Goal: Task Accomplishment & Management: Complete application form

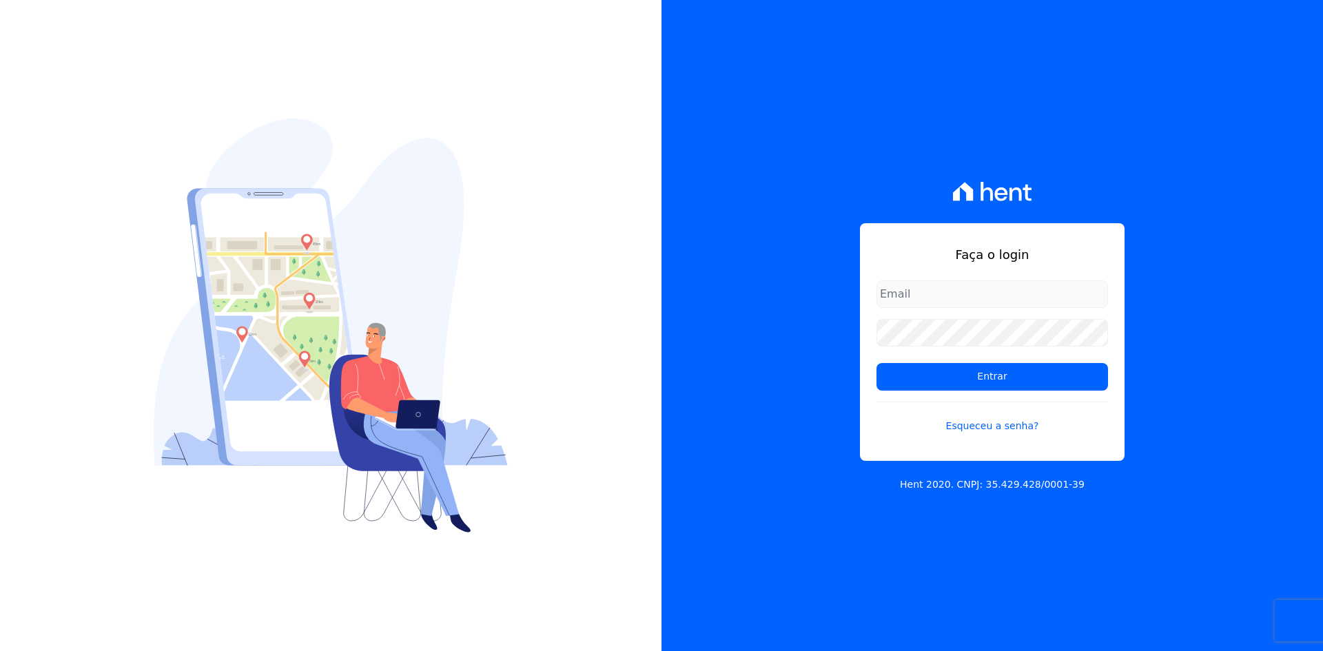
type input "[EMAIL_ADDRESS][DOMAIN_NAME]"
click at [1253, 431] on div "Faça o login contasareceber@deveck.com.br Entrar Esqueceu a senha? Hent 2020. C…" at bounding box center [993, 325] width 662 height 651
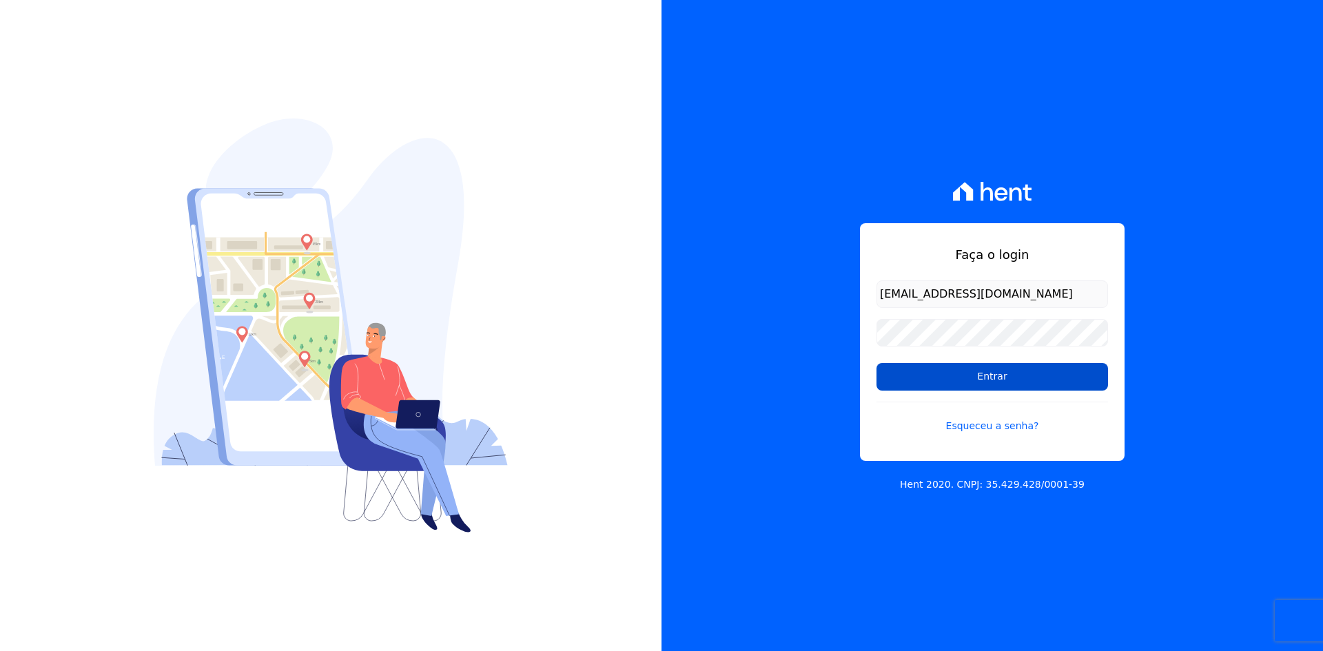
click at [979, 371] on input "Entrar" at bounding box center [993, 377] width 232 height 28
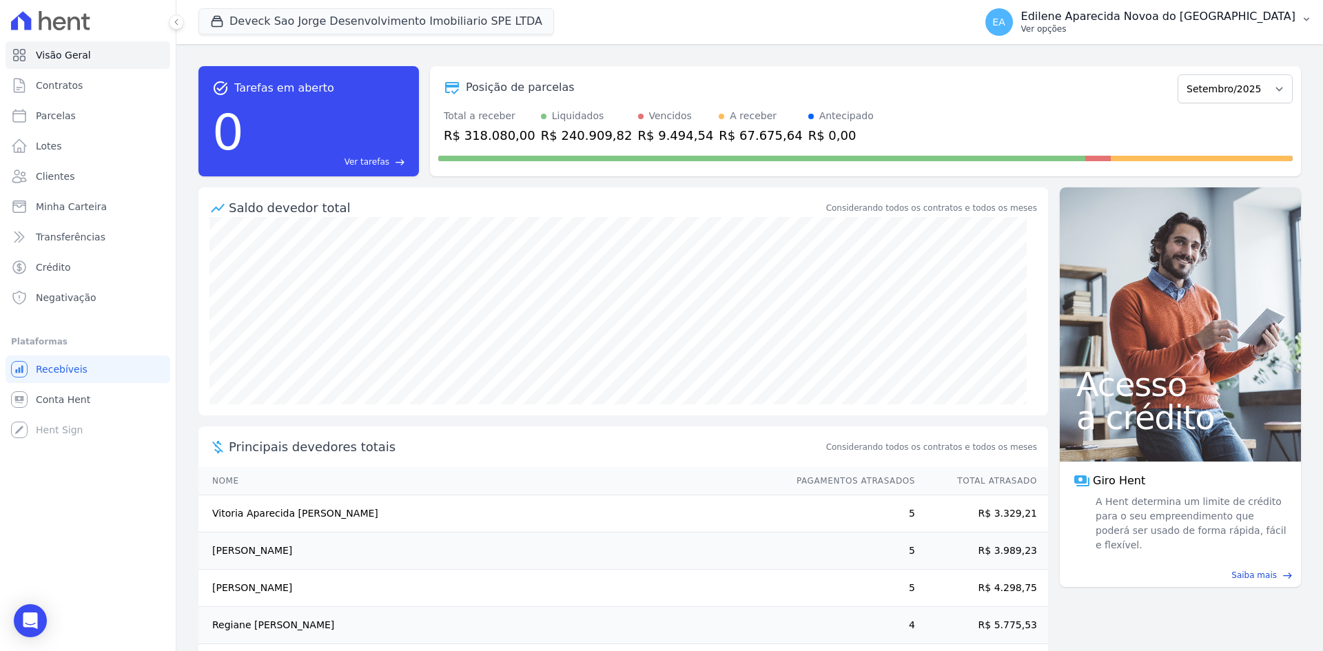
click at [1103, 26] on p "Ver opções" at bounding box center [1158, 28] width 274 height 11
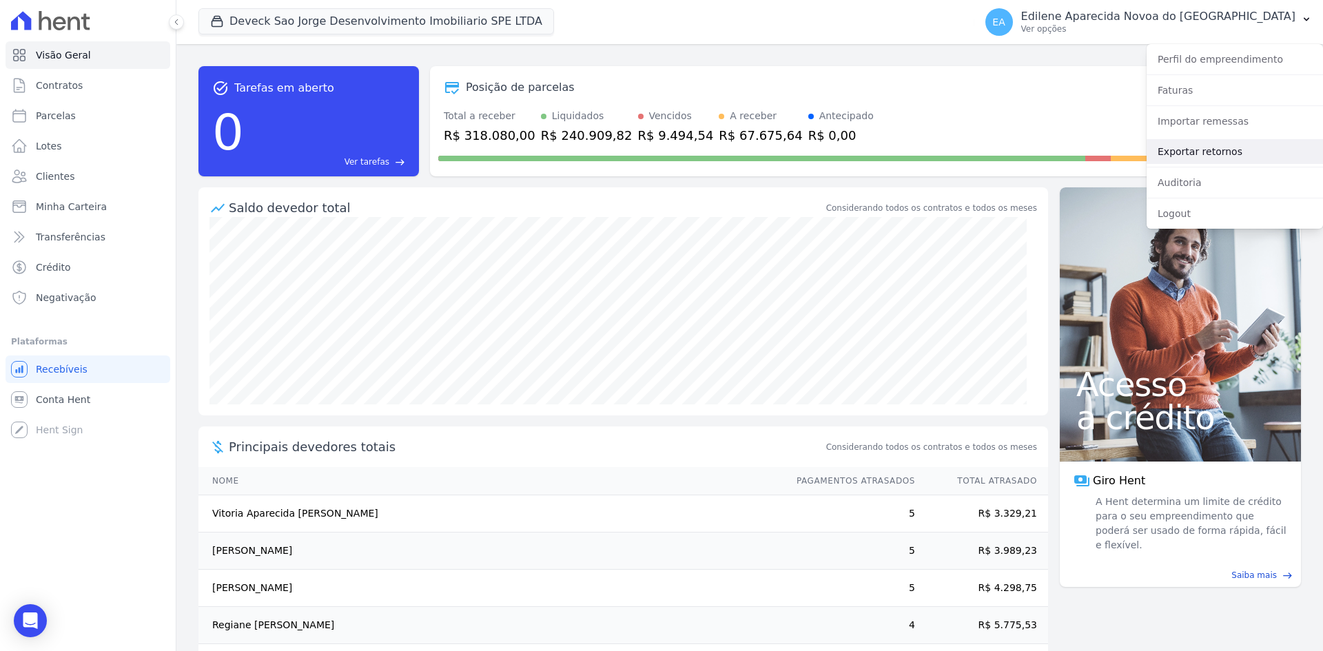
click at [1203, 147] on link "Exportar retornos" at bounding box center [1235, 151] width 176 height 25
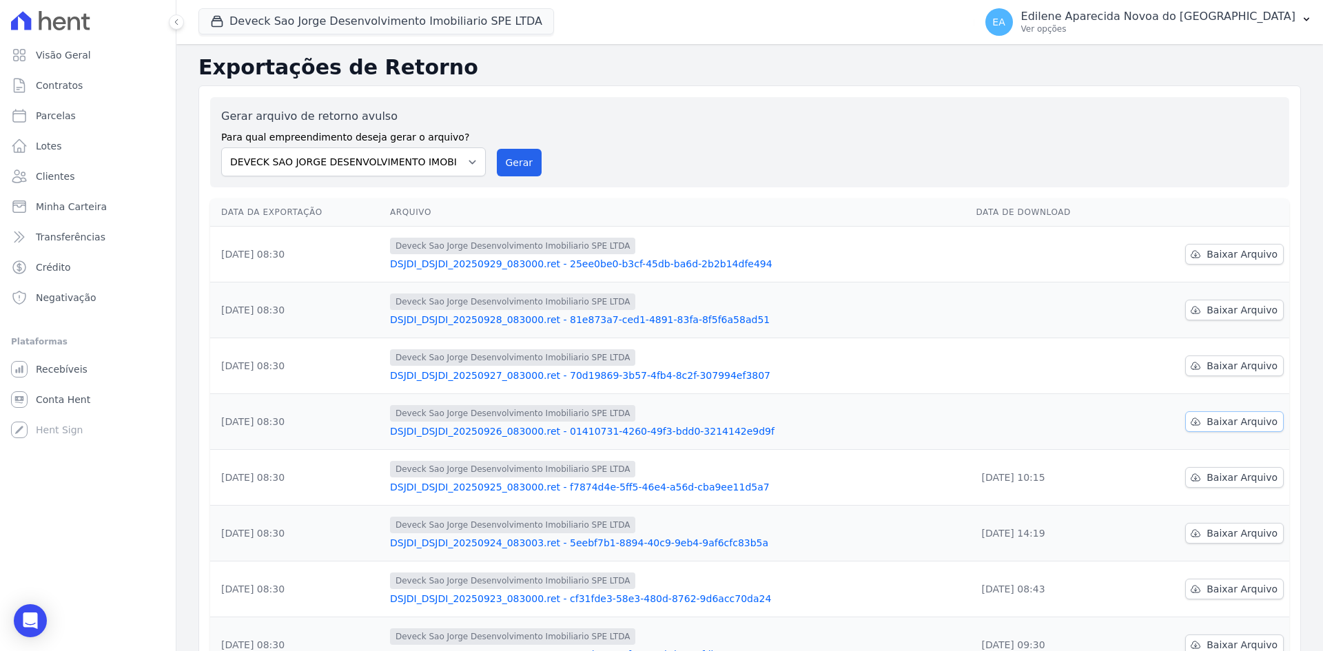
click at [1234, 422] on span "Baixar Arquivo" at bounding box center [1242, 422] width 71 height 14
click at [1219, 365] on span "Baixar Arquivo" at bounding box center [1242, 366] width 71 height 14
click at [1229, 308] on span "Baixar Arquivo" at bounding box center [1242, 310] width 71 height 14
click at [1212, 256] on span "Baixar Arquivo" at bounding box center [1242, 254] width 71 height 14
click at [895, 203] on th "Arquivo" at bounding box center [678, 212] width 586 height 28
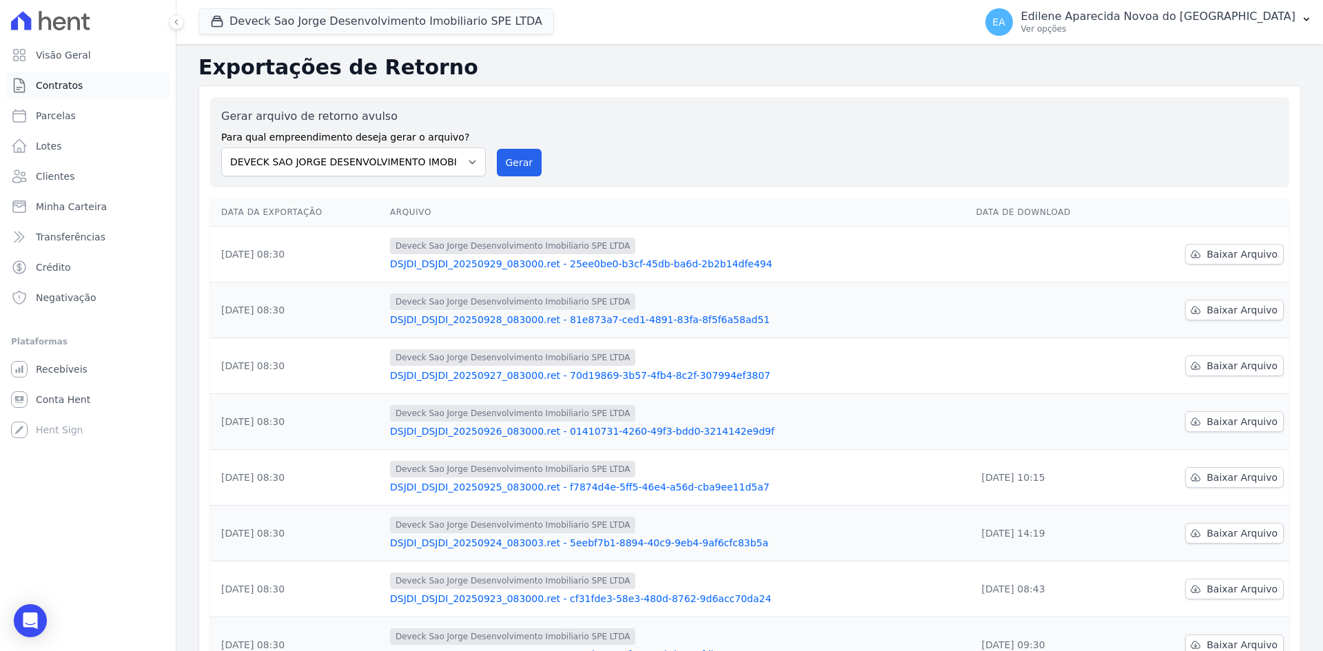
click at [39, 84] on span "Contratos" at bounding box center [59, 86] width 47 height 14
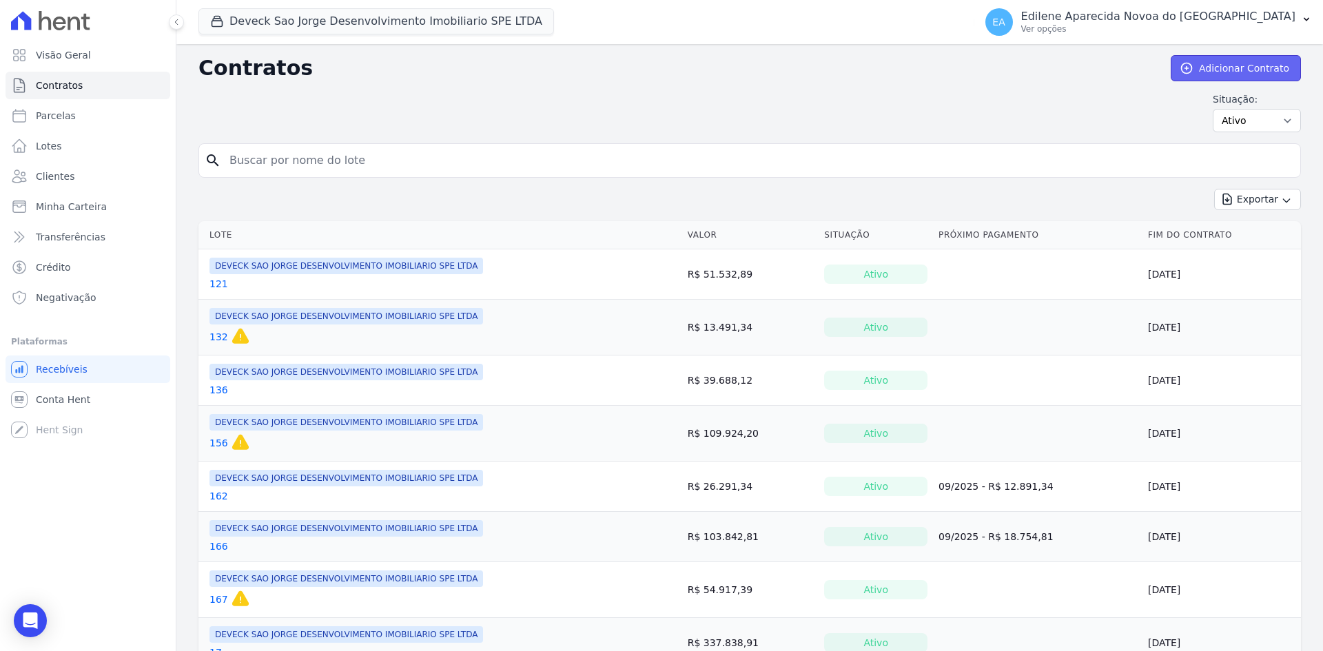
click at [1236, 65] on link "Adicionar Contrato" at bounding box center [1236, 68] width 130 height 26
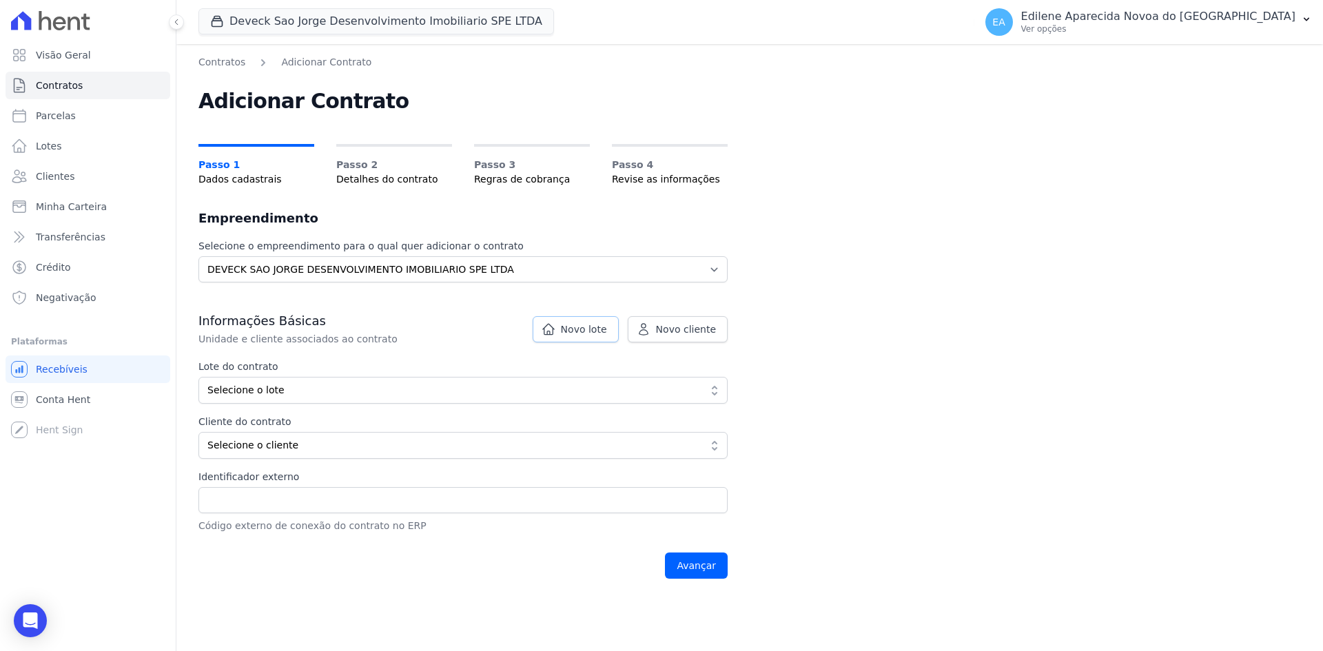
click at [594, 334] on span "Novo lote" at bounding box center [584, 330] width 46 height 14
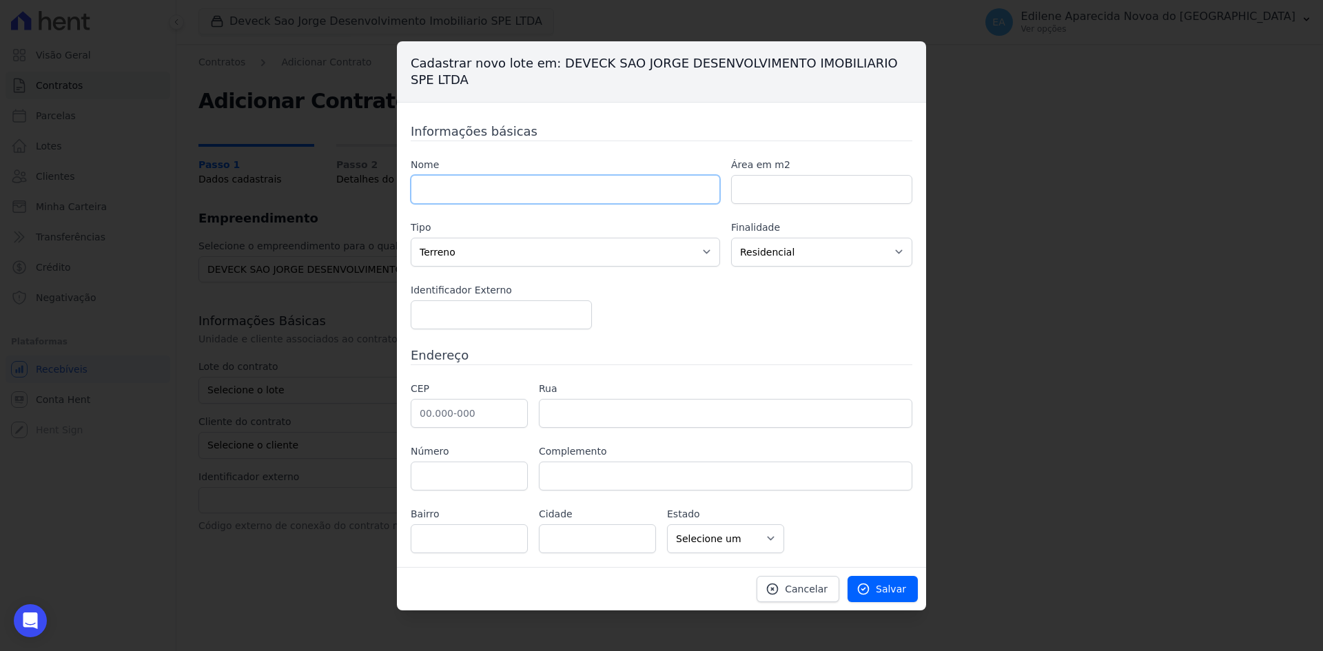
click at [515, 184] on input "text" at bounding box center [565, 189] width 309 height 29
type input "131"
click at [1125, 522] on div "Cadastrar novo lote em: DEVECK SAO JORGE DESENVOLVIMENTO IMOBILIARIO SPE LTDA I…" at bounding box center [661, 325] width 1323 height 651
click at [888, 589] on span "Salvar" at bounding box center [891, 589] width 30 height 14
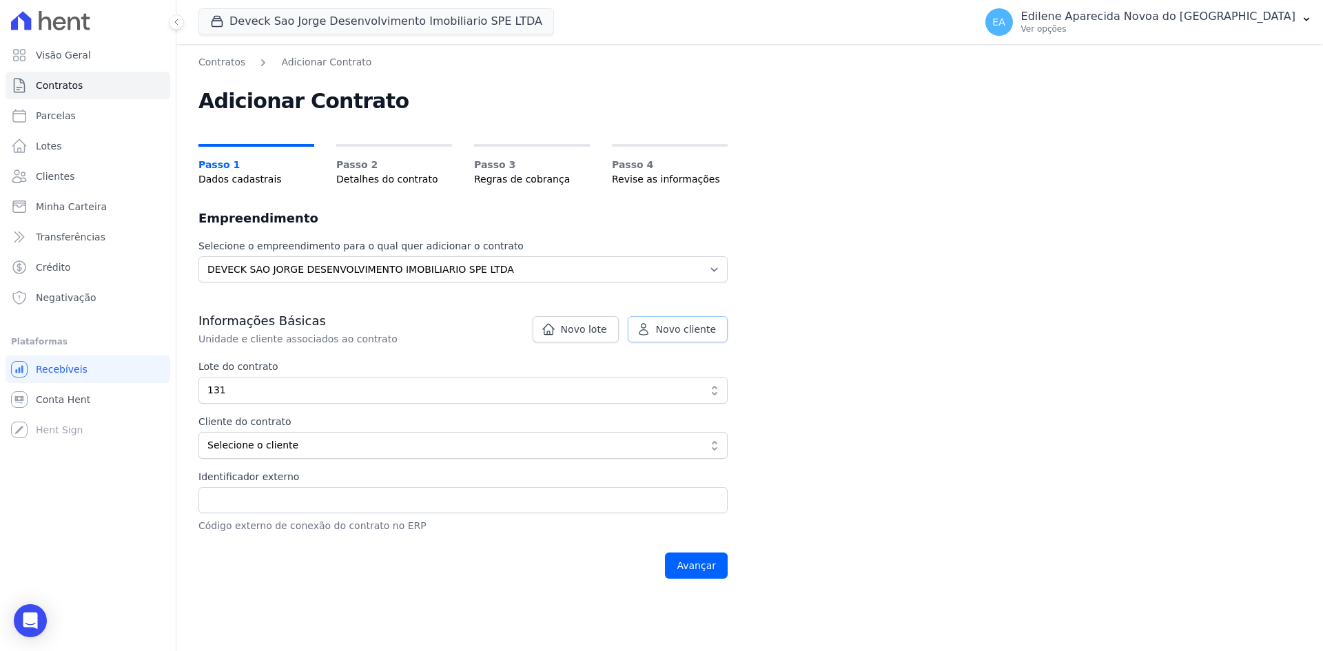
click at [687, 327] on span "Novo cliente" at bounding box center [686, 330] width 60 height 14
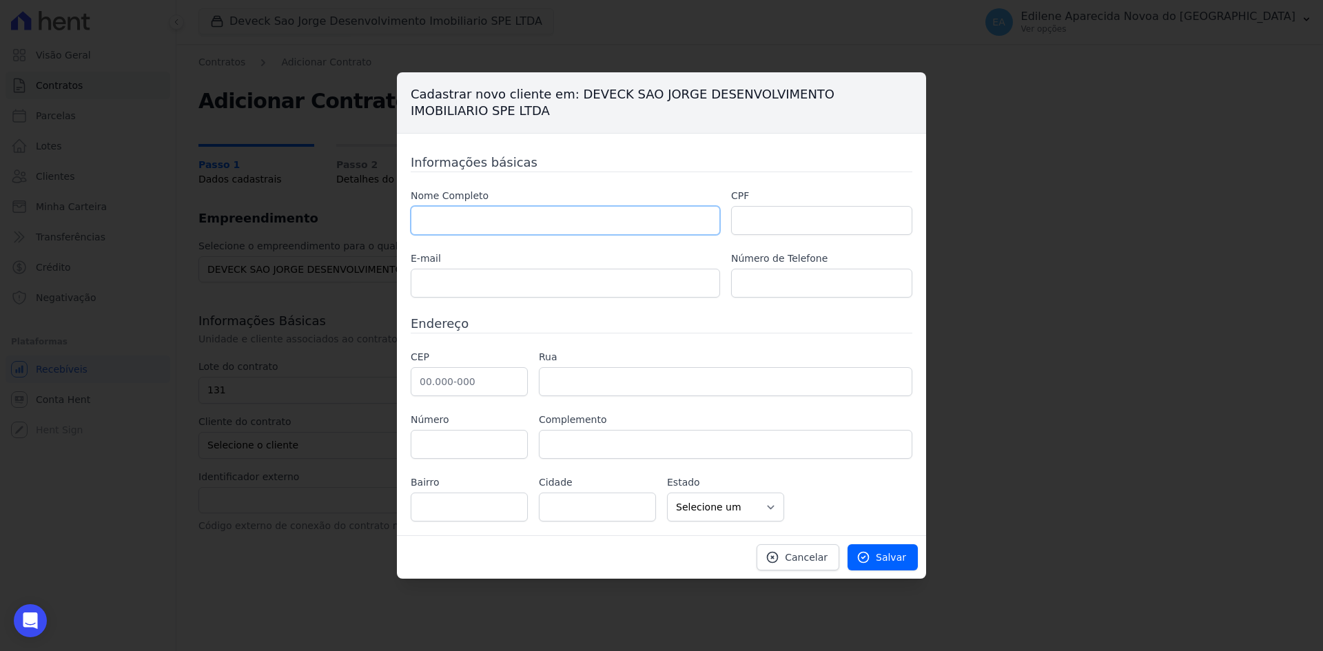
click at [518, 227] on input "text" at bounding box center [565, 220] width 309 height 29
type input "Ricardo Macedo do Couto"
type input "039.917.516-40"
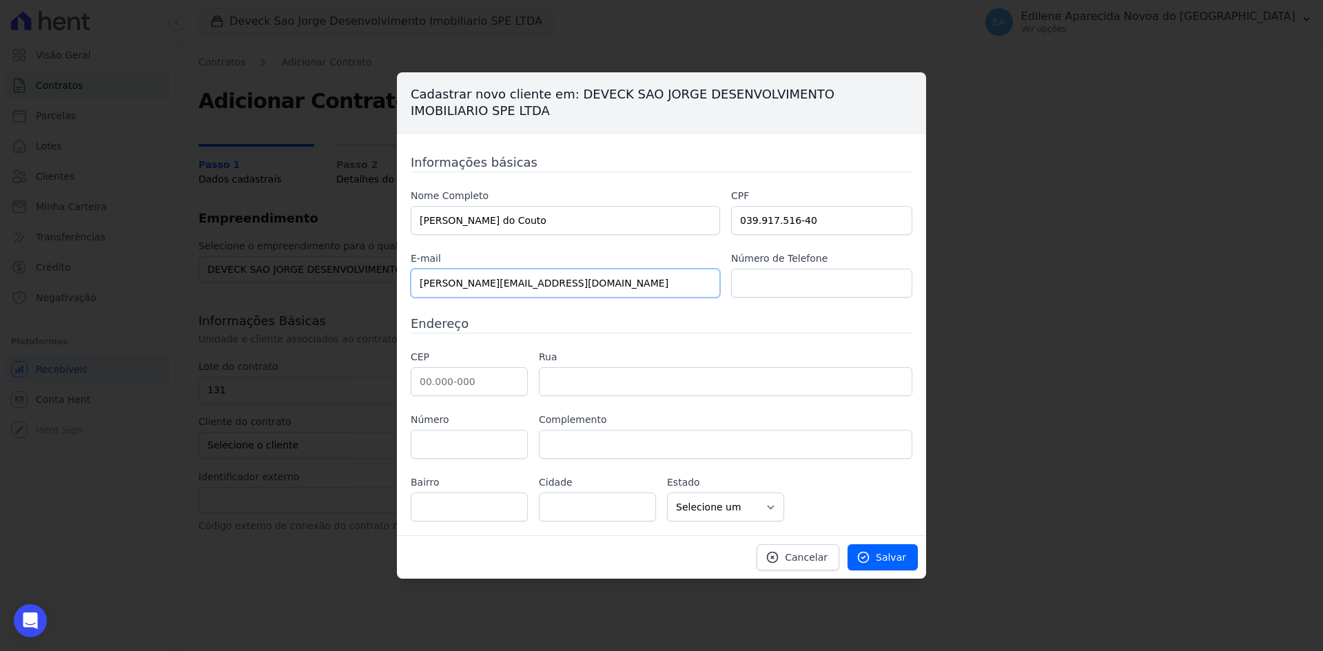
type input "ricardo_macedo@hotmail.com"
type input "1"
type input "4"
type input "(47) 9.9618-8457"
click at [482, 387] on input "text" at bounding box center [469, 381] width 117 height 29
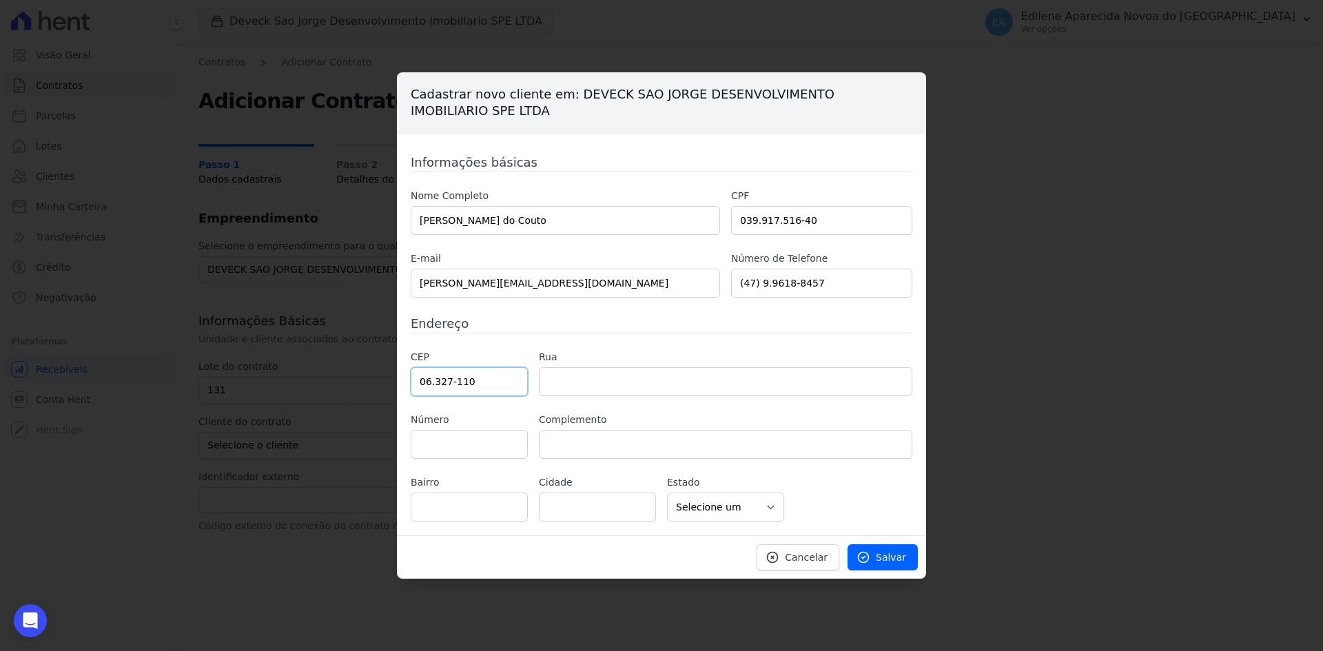
type input "06.327-110"
type input "Rua Alvinópolis"
type input "Conjunto Habitacional Presidente Castelo Branco"
type input "Carapicuíba"
select select "SP"
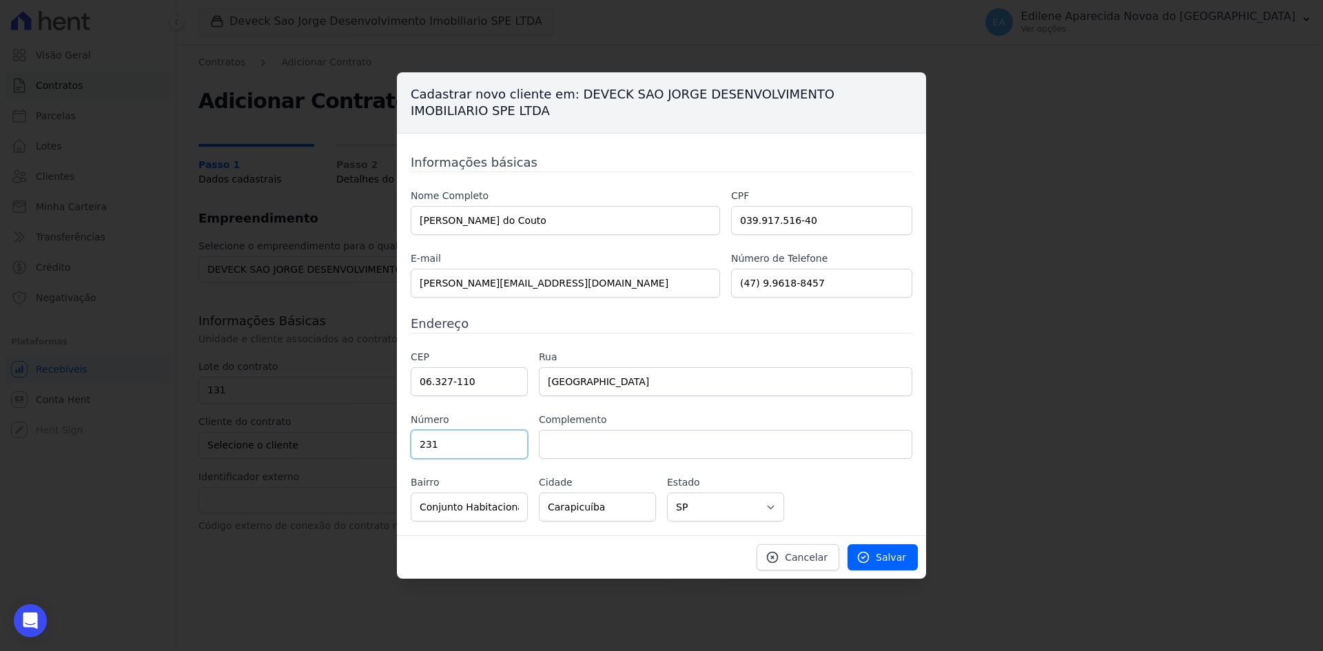
type input "231"
type input "ap.11 Bloco A"
click at [895, 555] on span "Salvar" at bounding box center [891, 558] width 30 height 14
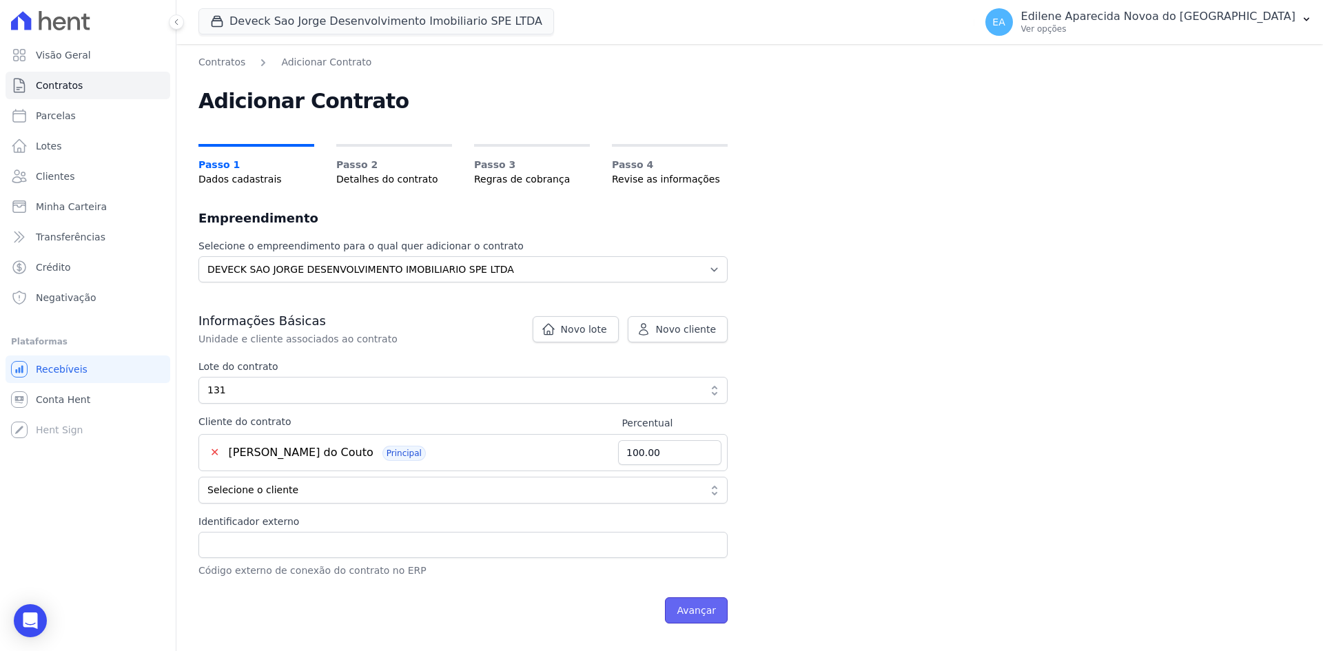
click at [690, 613] on input "Avançar" at bounding box center [696, 610] width 63 height 26
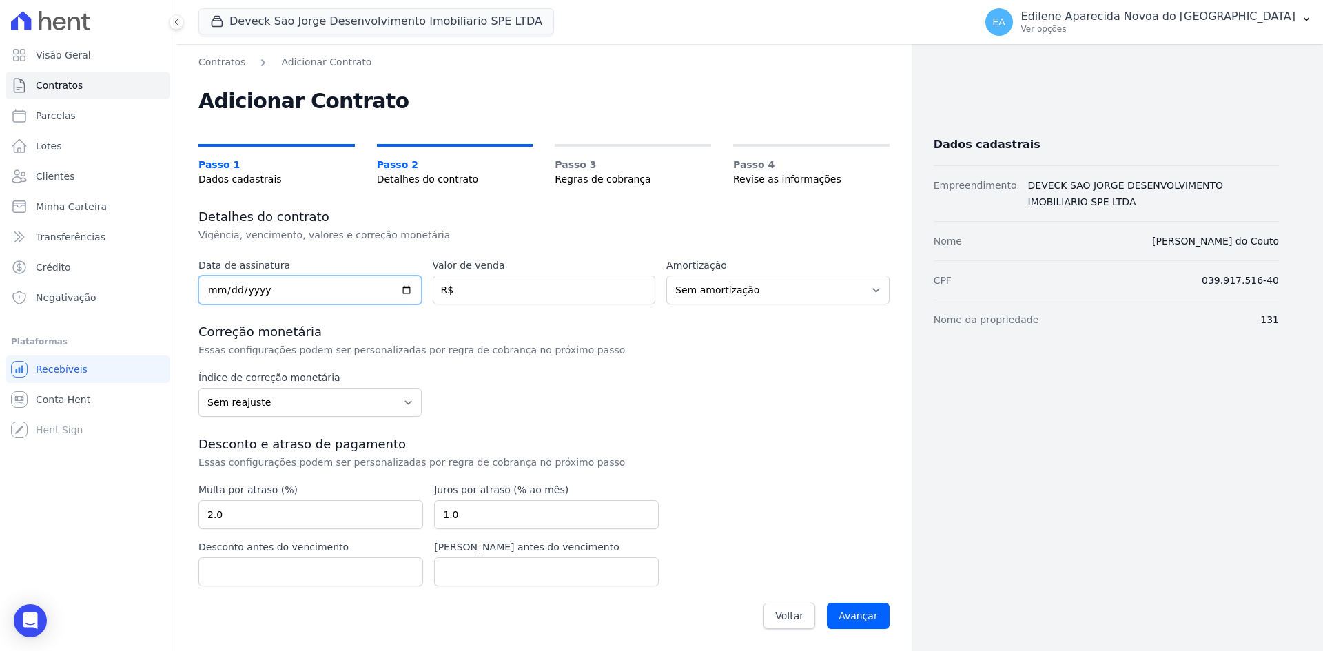
click at [209, 291] on input "date" at bounding box center [309, 290] width 223 height 29
type input "2025-09-15"
click at [553, 294] on input "number" at bounding box center [544, 290] width 223 height 29
type input "49773.60"
click at [408, 402] on select "Sem reajuste Média dos últimos 12 meses acumulado de INCCM Média dos últimos 12…" at bounding box center [309, 402] width 223 height 29
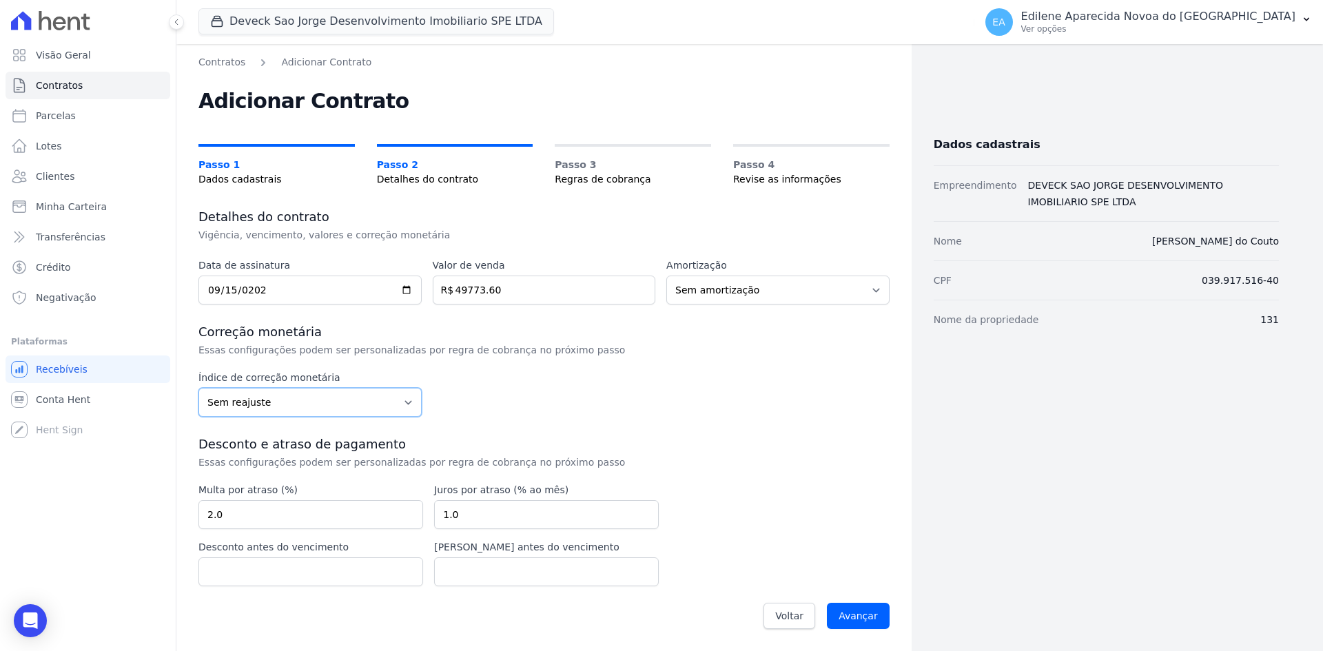
select select "inccdi"
click at [198, 388] on select "Sem reajuste Média dos últimos 12 meses acumulado de INCCM Média dos últimos 12…" at bounding box center [309, 402] width 223 height 29
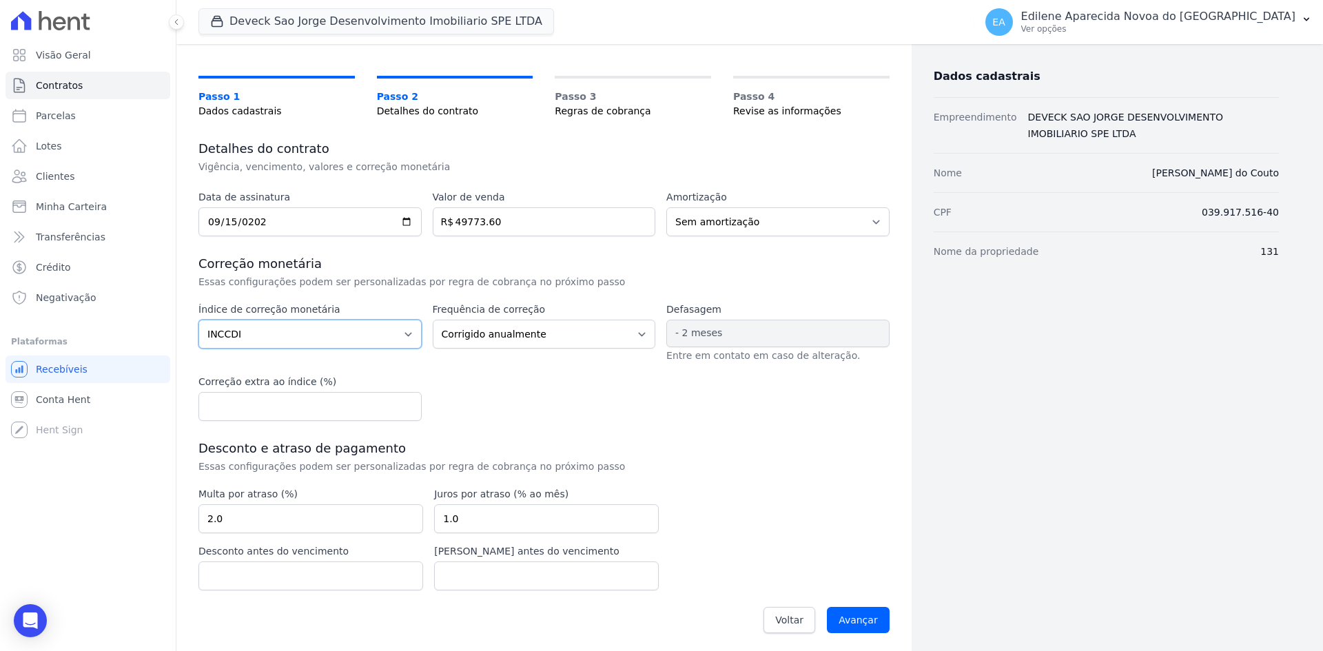
scroll to position [72, 0]
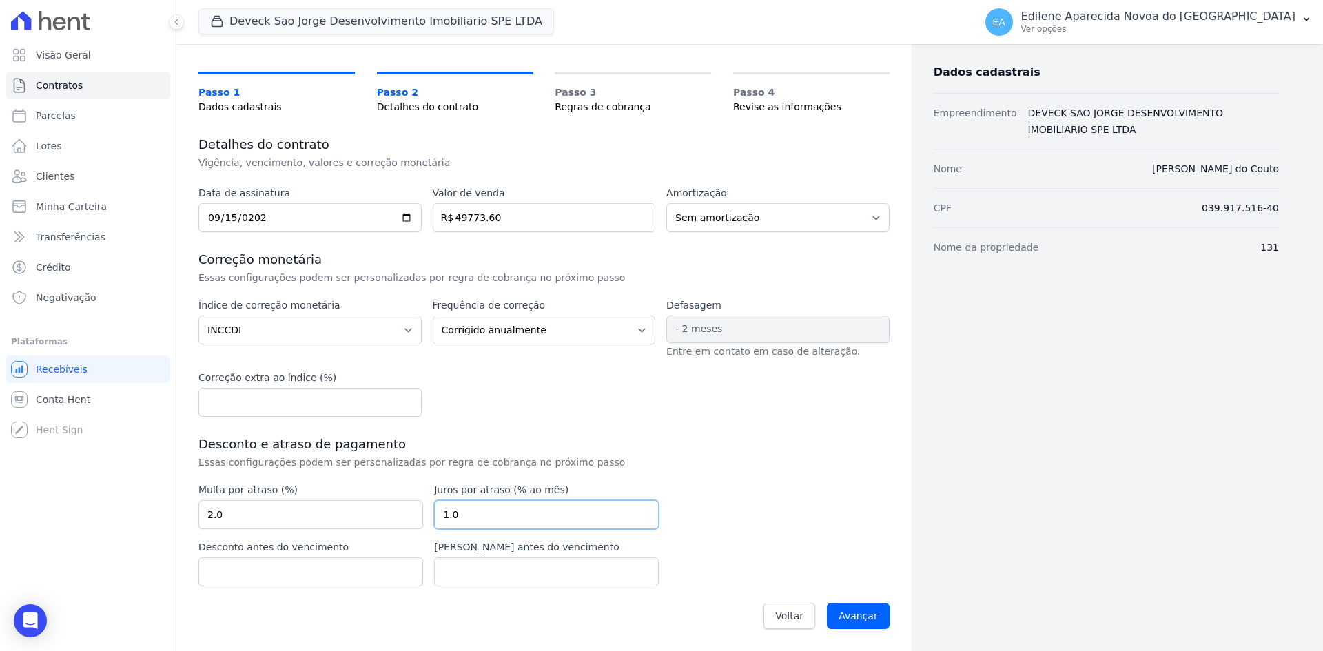
drag, startPoint x: 502, startPoint y: 516, endPoint x: 425, endPoint y: 515, distance: 77.2
click at [425, 515] on div "Multa por atraso (%) 2.0 Juros por atraso (% ao mês) 1.0 Desconto antes do venc…" at bounding box center [428, 534] width 460 height 103
type input "0.03"
click at [855, 608] on input "Avançar" at bounding box center [858, 616] width 63 height 26
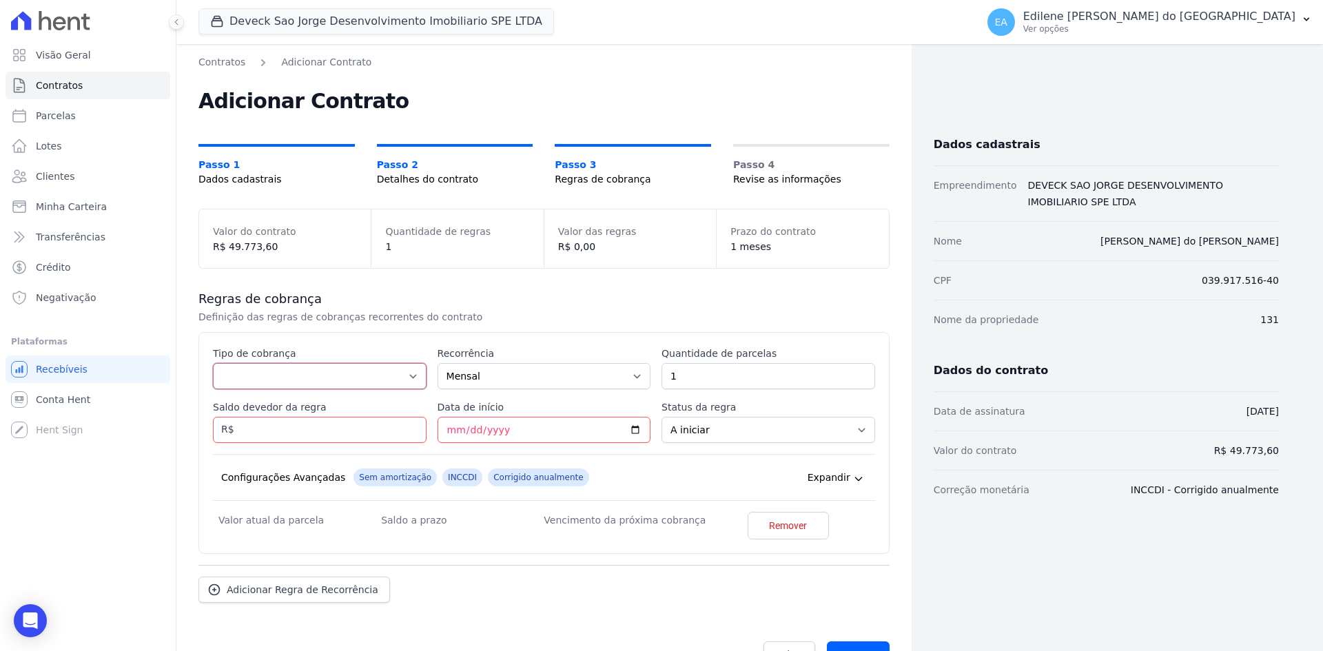
click at [413, 376] on select "Parcela Normal Entrada Sinal Intercalada Chaves Pré-chaves Pós-chaves Impostos …" at bounding box center [320, 376] width 214 height 26
select select "down_payment"
click at [213, 363] on select "Parcela Normal Entrada Sinal Intercalada Chaves Pré-chaves Pós-chaves Impostos …" at bounding box center [320, 376] width 214 height 26
click at [253, 436] on input "Saldo devedor da regra" at bounding box center [320, 430] width 214 height 26
type input "19373.60"
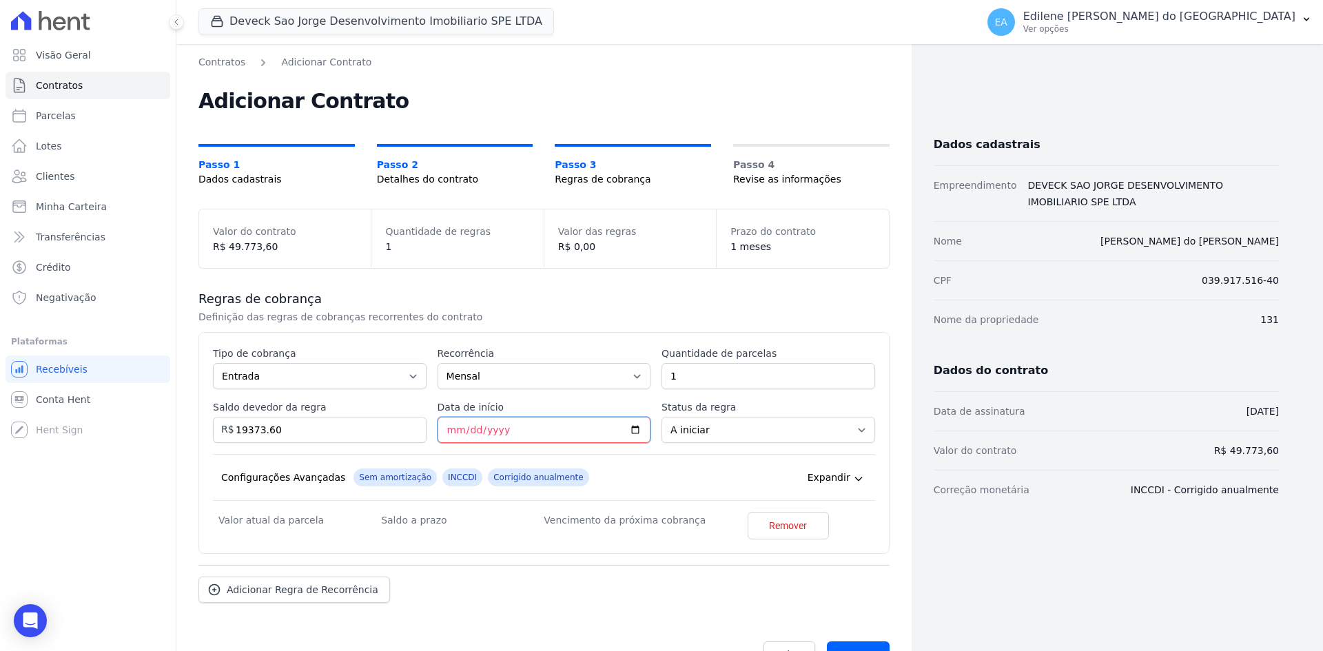
click at [451, 431] on input "Data de início" at bounding box center [545, 430] width 214 height 26
type input "2025-10-05"
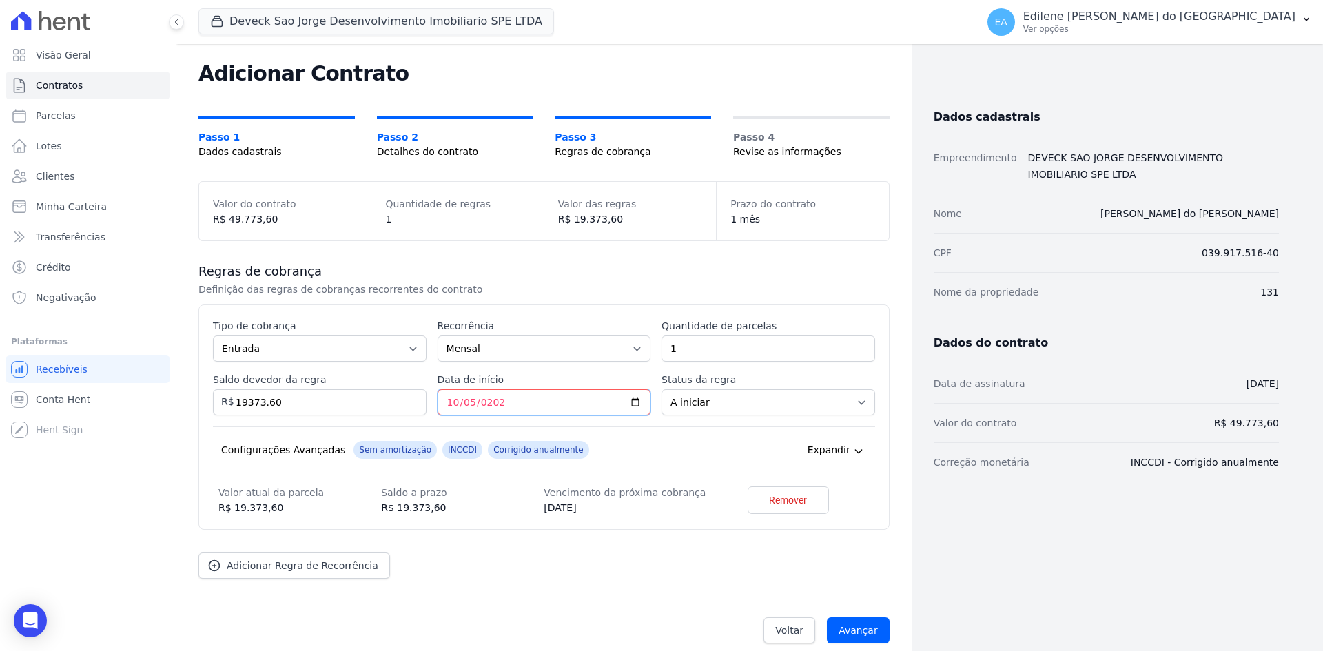
scroll to position [42, 0]
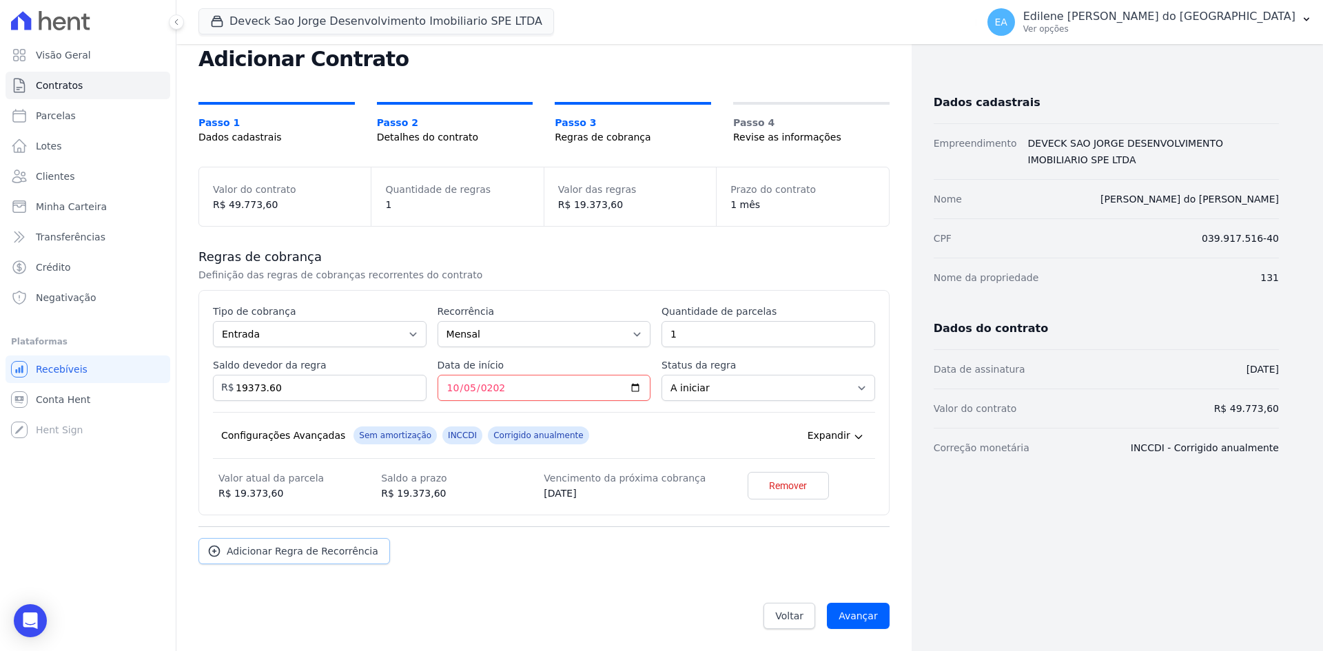
click at [317, 552] on span "Adicionar Regra de Recorrência" at bounding box center [303, 551] width 152 height 14
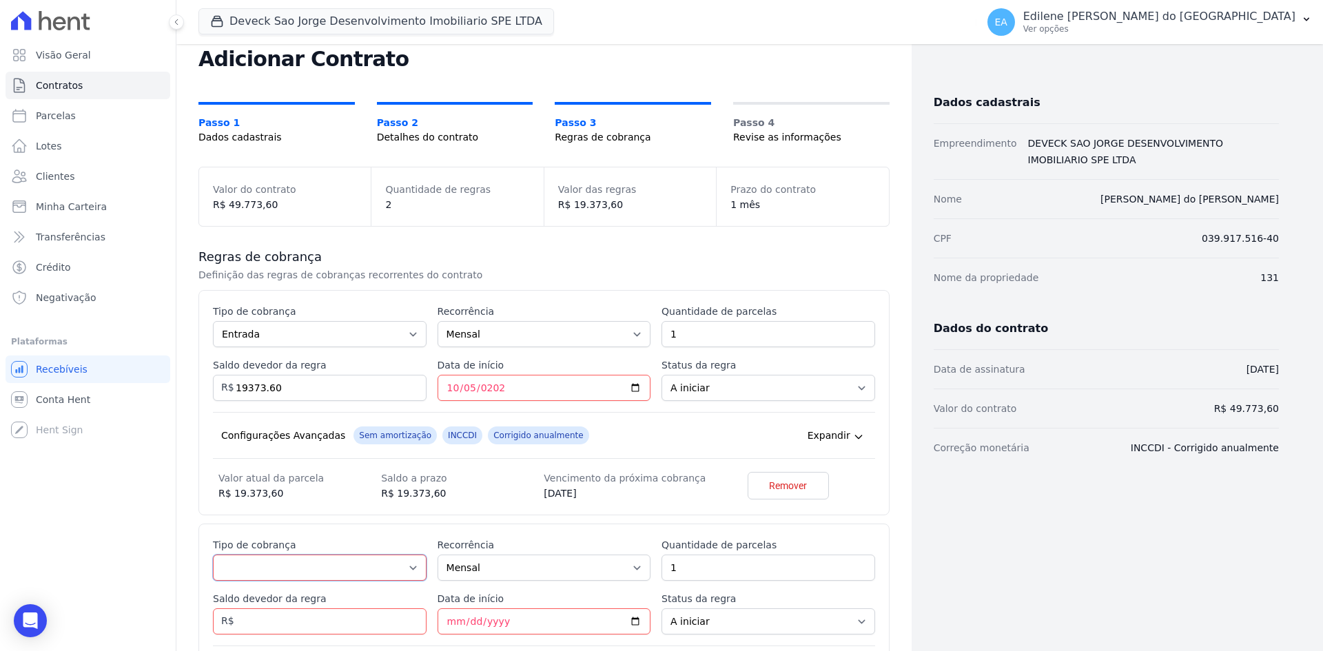
click at [409, 564] on select "Parcela Normal Entrada Sinal Intercalada Chaves Pré-chaves Pós-chaves Impostos …" at bounding box center [320, 568] width 214 height 26
select select "standard"
click at [213, 555] on select "Parcela Normal Entrada Sinal Intercalada Chaves Pré-chaves Pós-chaves Impostos …" at bounding box center [320, 568] width 214 height 26
click at [741, 565] on input "1" at bounding box center [769, 568] width 214 height 26
type input "6"
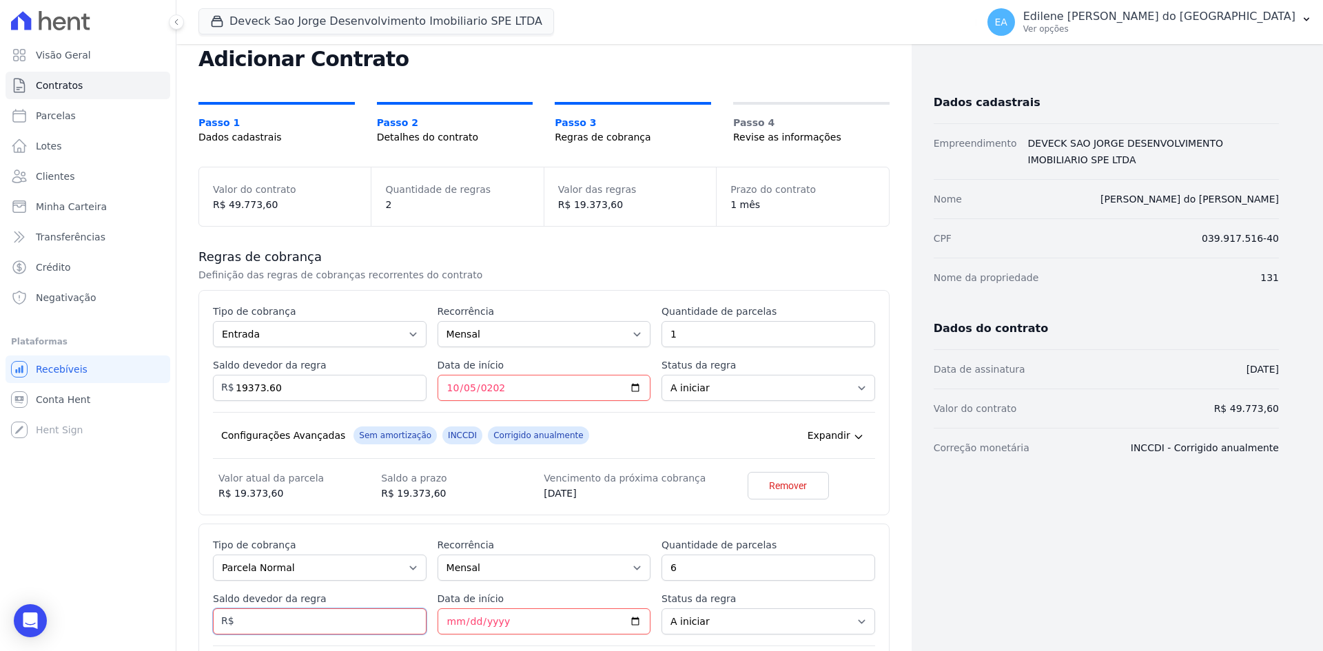
click at [334, 623] on input "Saldo devedor da regra" at bounding box center [320, 622] width 214 height 26
type input "13200.00"
click at [449, 623] on input "Data de início" at bounding box center [545, 622] width 214 height 26
type input "2025-10-23"
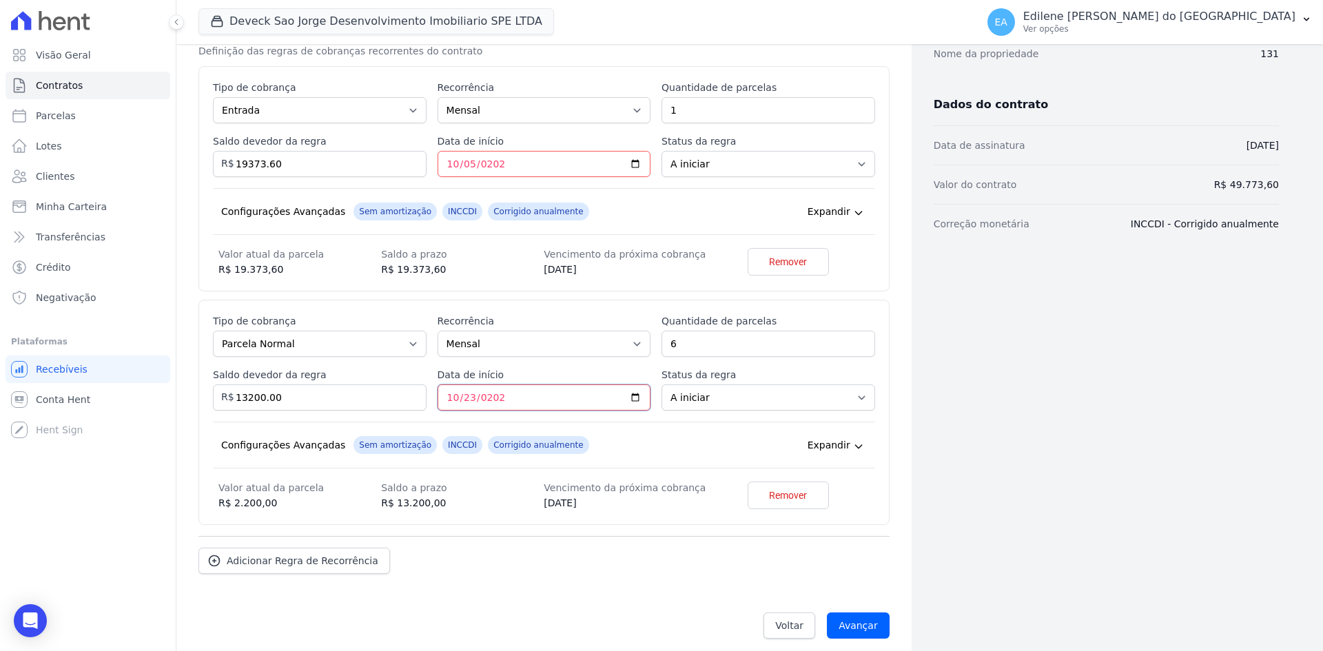
scroll to position [276, 0]
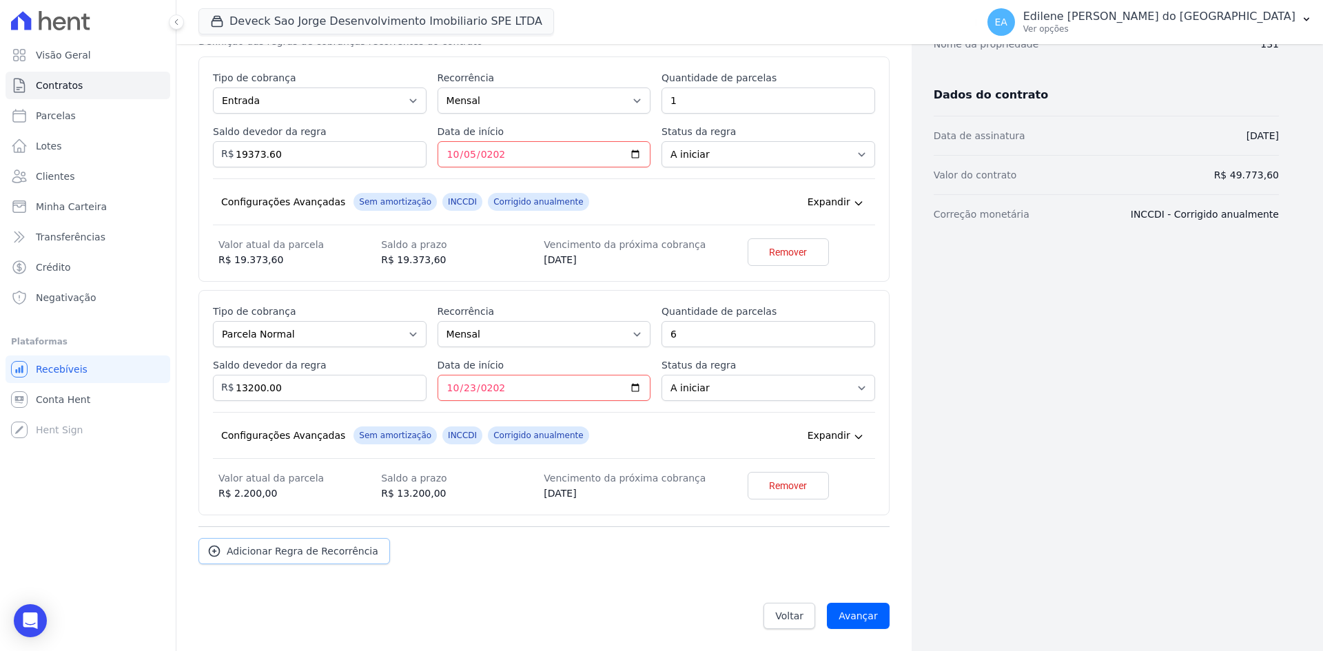
click at [255, 547] on span "Adicionar Regra de Recorrência" at bounding box center [303, 551] width 152 height 14
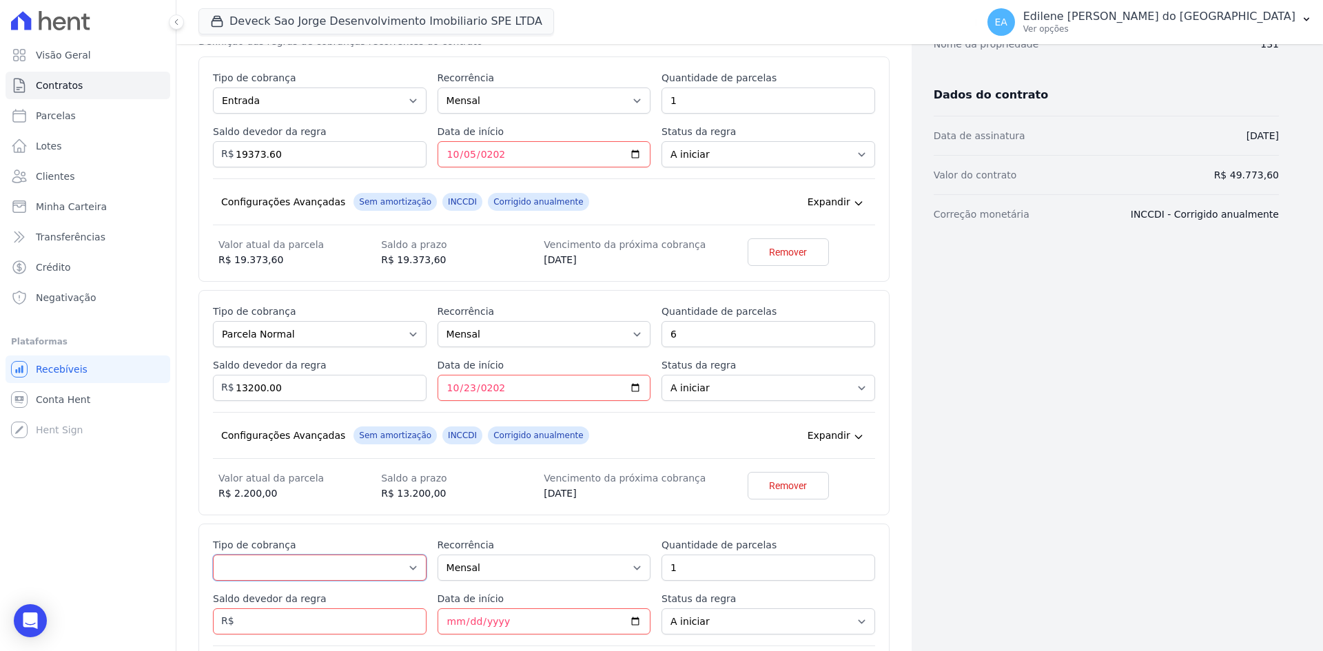
click at [413, 568] on select "Parcela Normal Entrada Sinal Intercalada Chaves Pré-chaves Pós-chaves Impostos …" at bounding box center [320, 568] width 214 height 26
select select "interleaved"
click at [213, 555] on select "Parcela Normal Entrada Sinal Intercalada Chaves Pré-chaves Pós-chaves Impostos …" at bounding box center [320, 568] width 214 height 26
click at [300, 617] on input "Saldo devedor da regra" at bounding box center [320, 622] width 214 height 26
type input "8600.00"
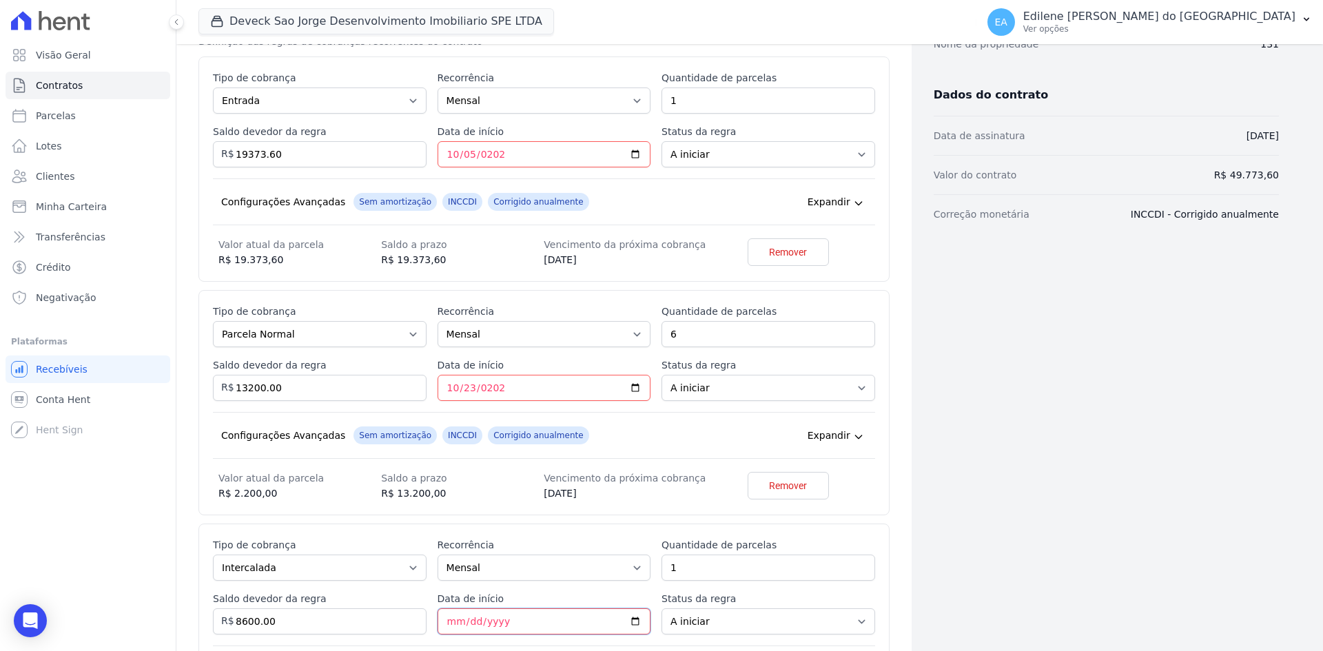
click at [448, 622] on input "Data de início" at bounding box center [545, 622] width 214 height 26
type input "2025-12-20"
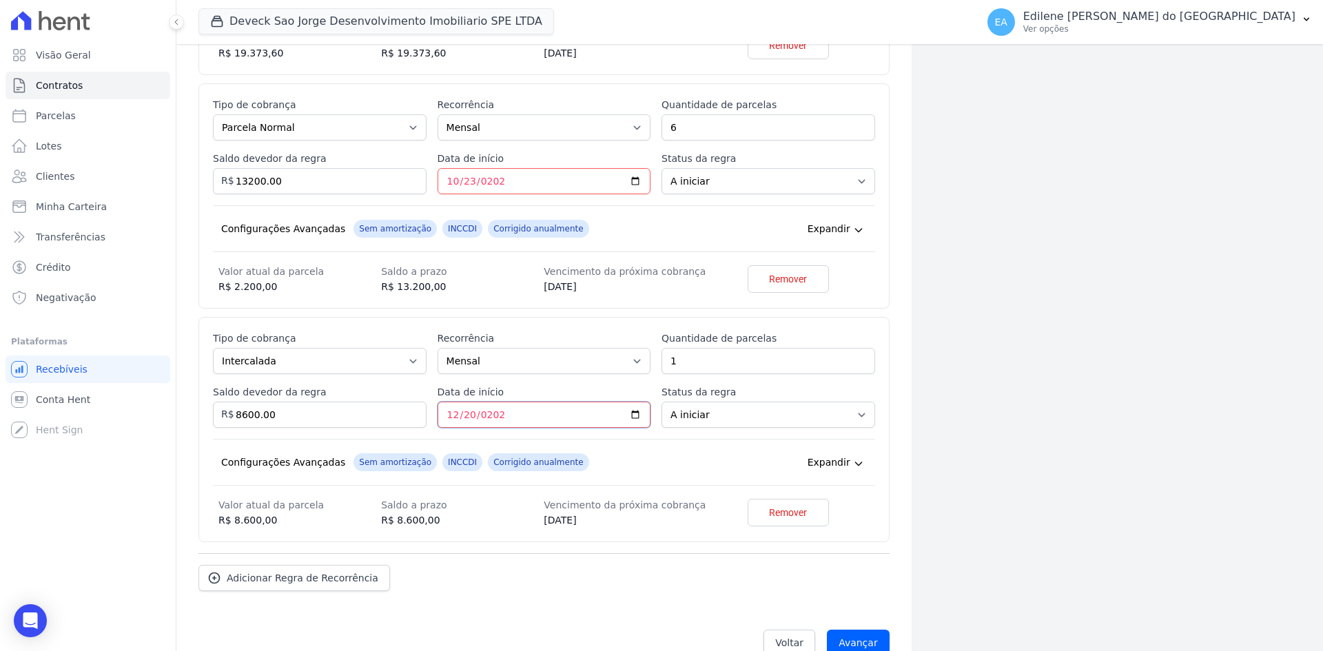
scroll to position [509, 0]
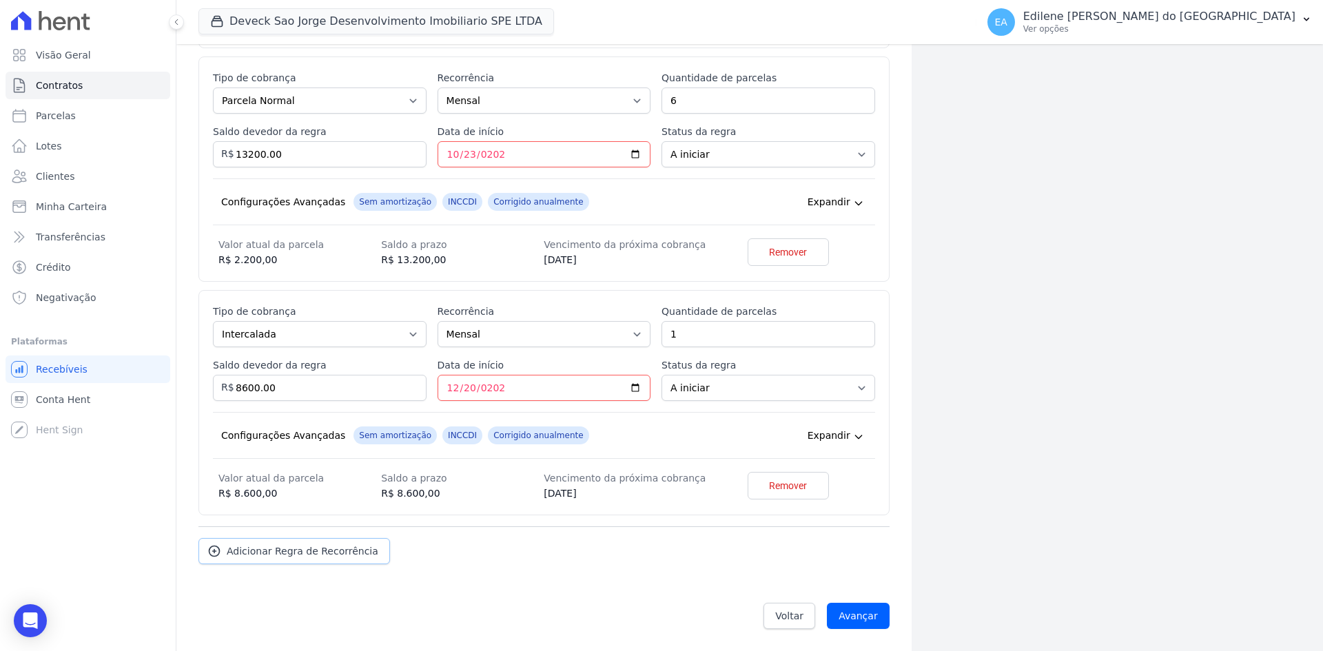
click at [333, 550] on span "Adicionar Regra de Recorrência" at bounding box center [303, 551] width 152 height 14
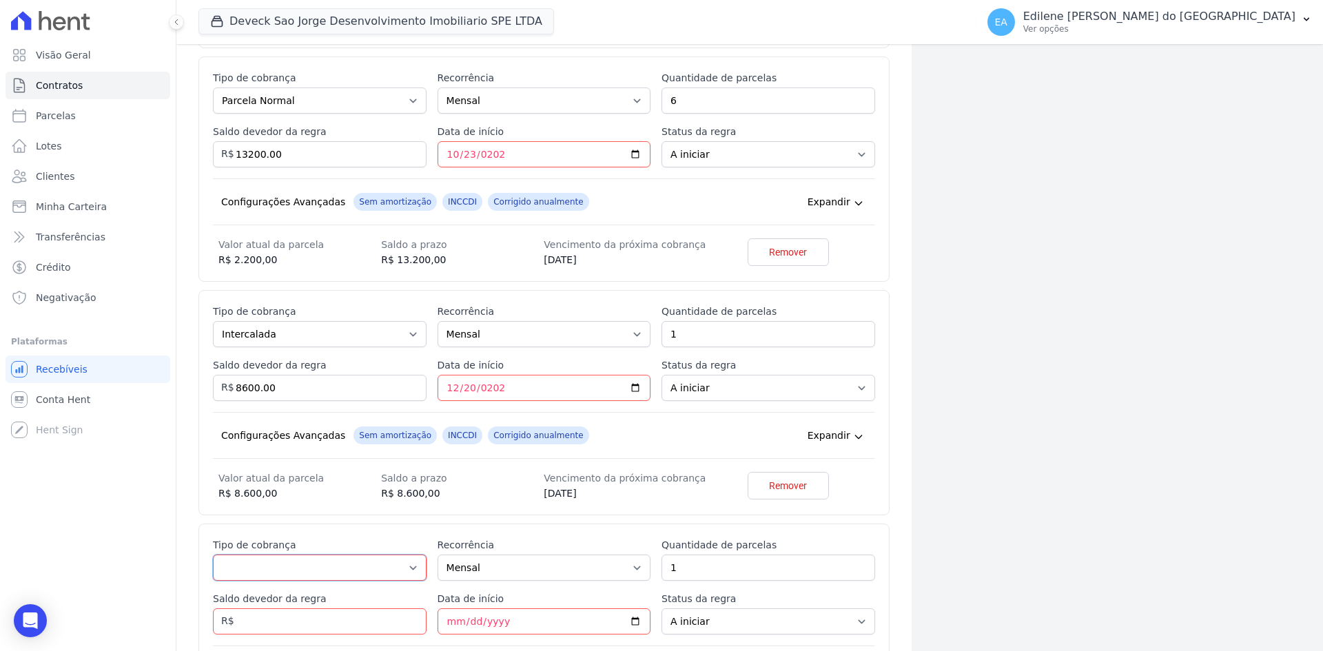
click at [408, 569] on select "Parcela Normal Entrada Sinal Intercalada Chaves Pré-chaves Pós-chaves Impostos …" at bounding box center [320, 568] width 214 height 26
select select "interleaved"
click at [213, 555] on select "Parcela Normal Entrada Sinal Intercalada Chaves Pré-chaves Pós-chaves Impostos …" at bounding box center [320, 568] width 214 height 26
click at [274, 621] on input "Saldo devedor da regra" at bounding box center [320, 622] width 214 height 26
type input "8600.00"
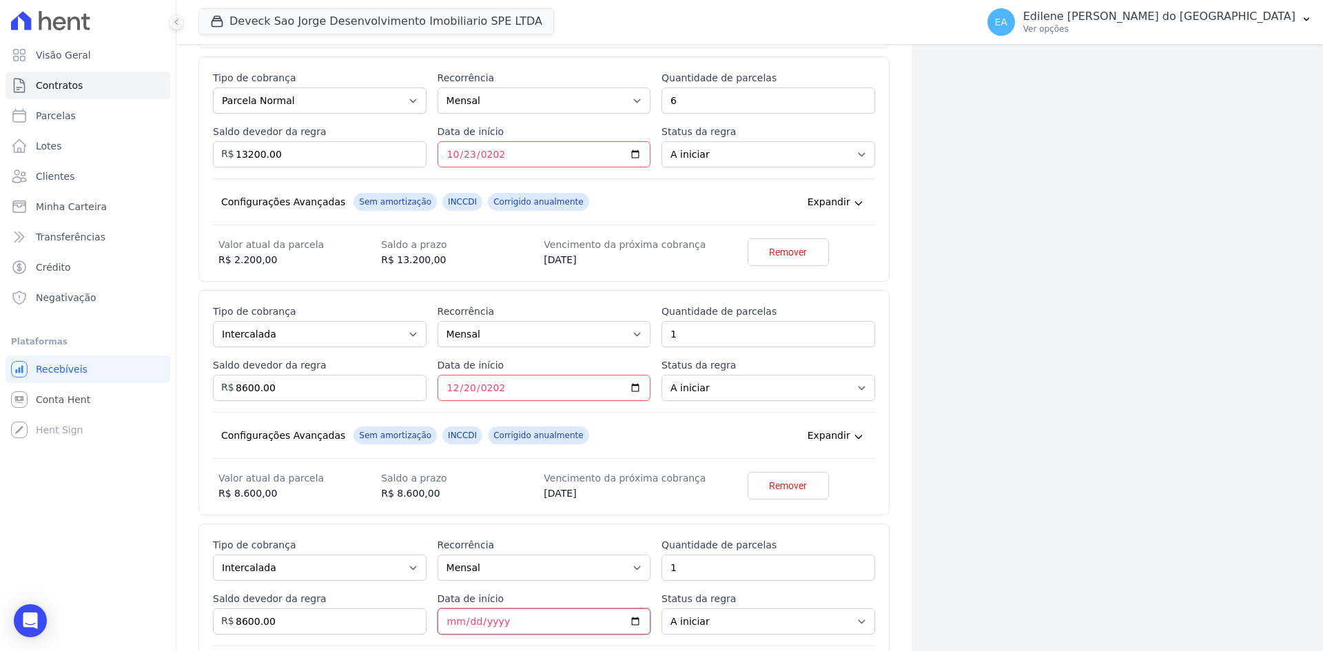
click at [451, 625] on input "Data de início" at bounding box center [545, 622] width 214 height 26
type input "2026-03-23"
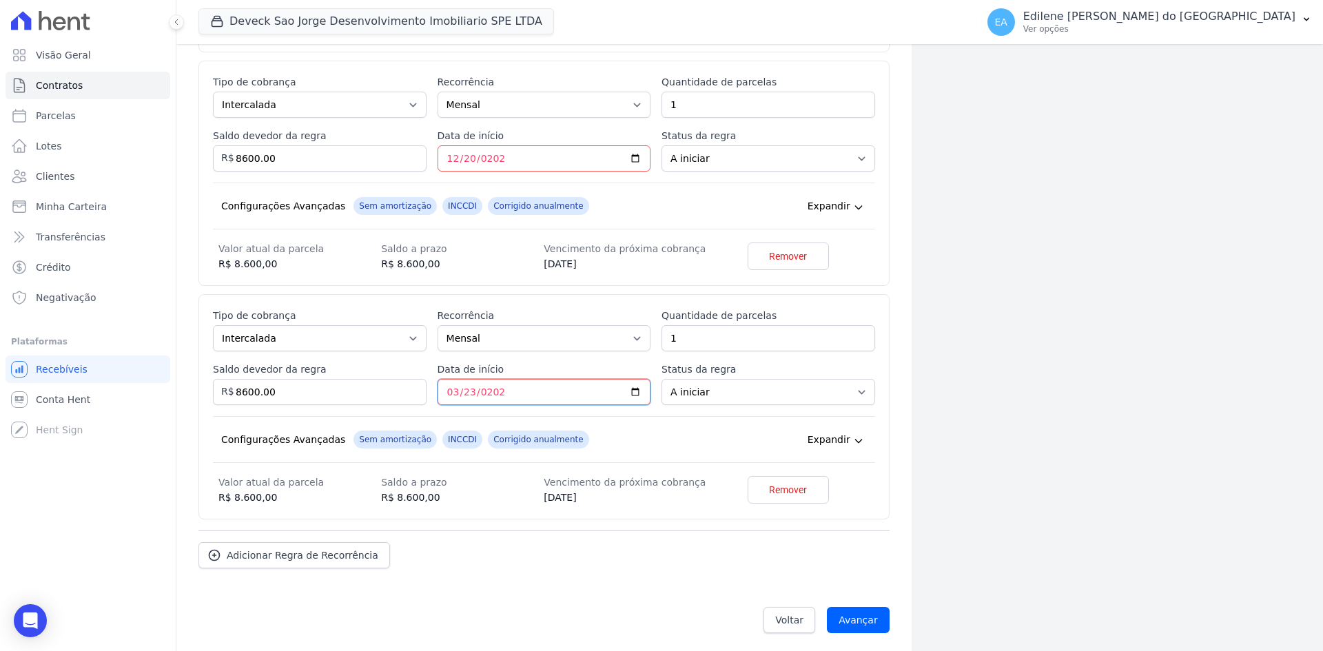
scroll to position [743, 0]
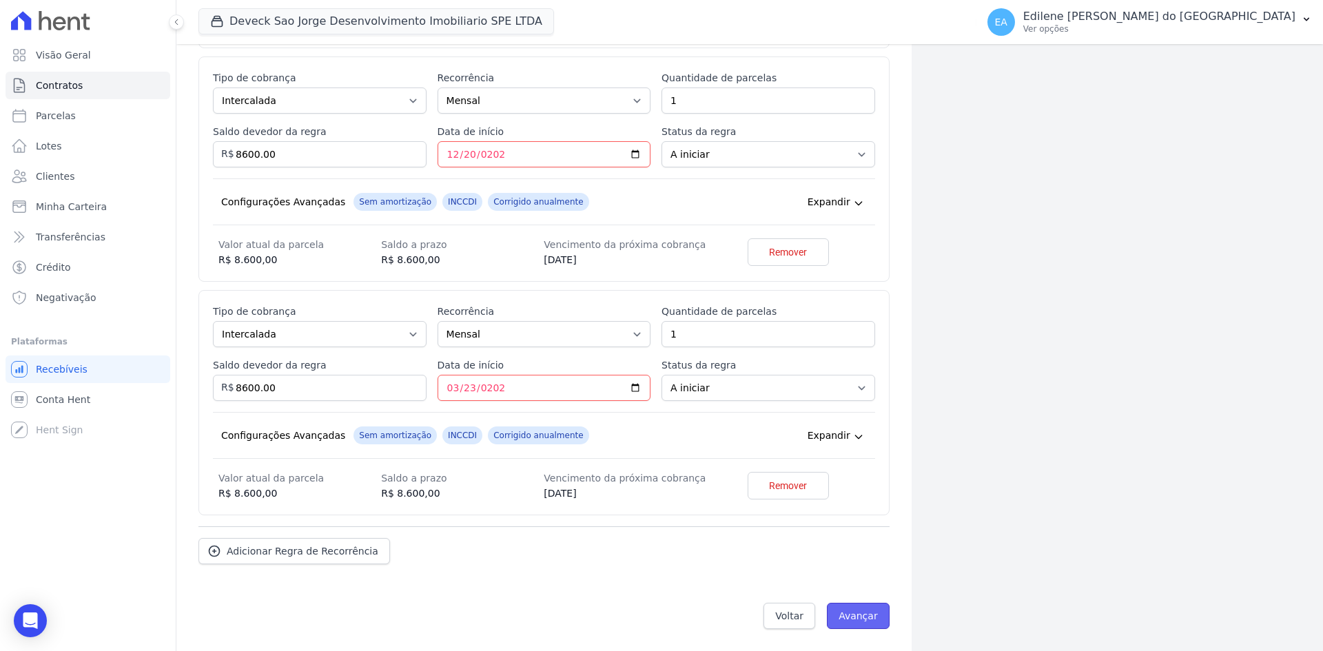
click at [843, 613] on input "Avançar" at bounding box center [858, 616] width 63 height 26
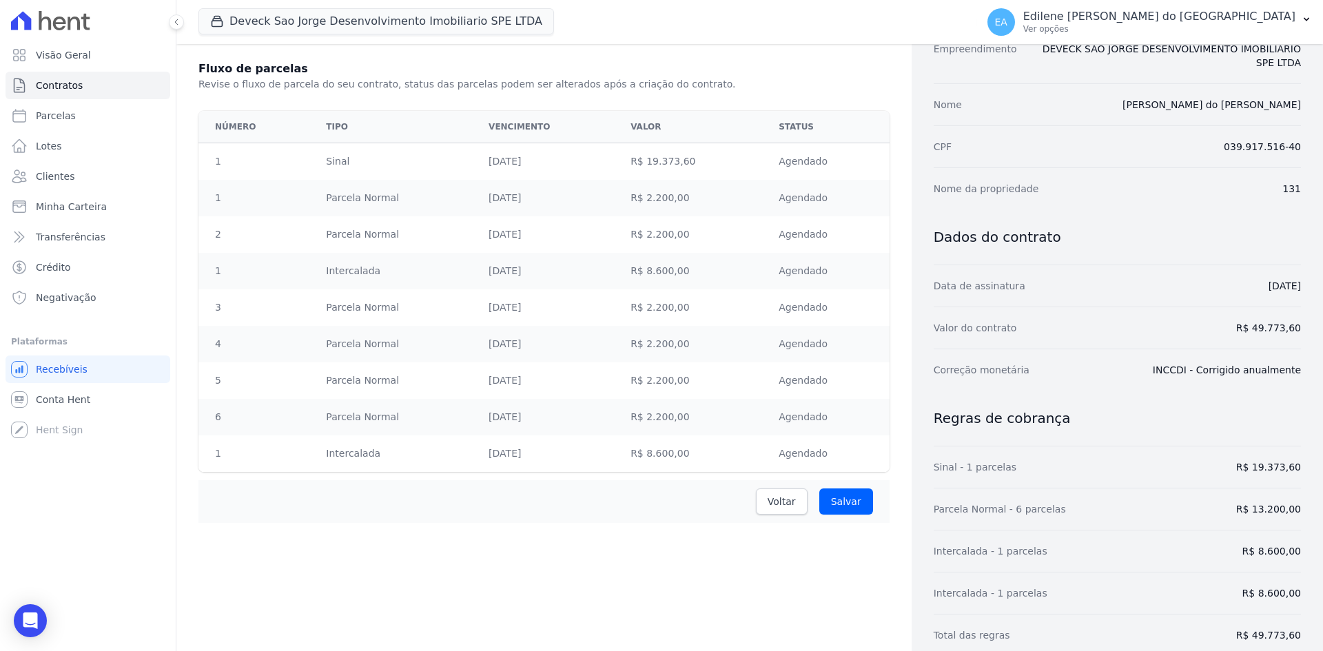
scroll to position [150, 0]
click at [835, 496] on input "Salvar" at bounding box center [846, 500] width 54 height 26
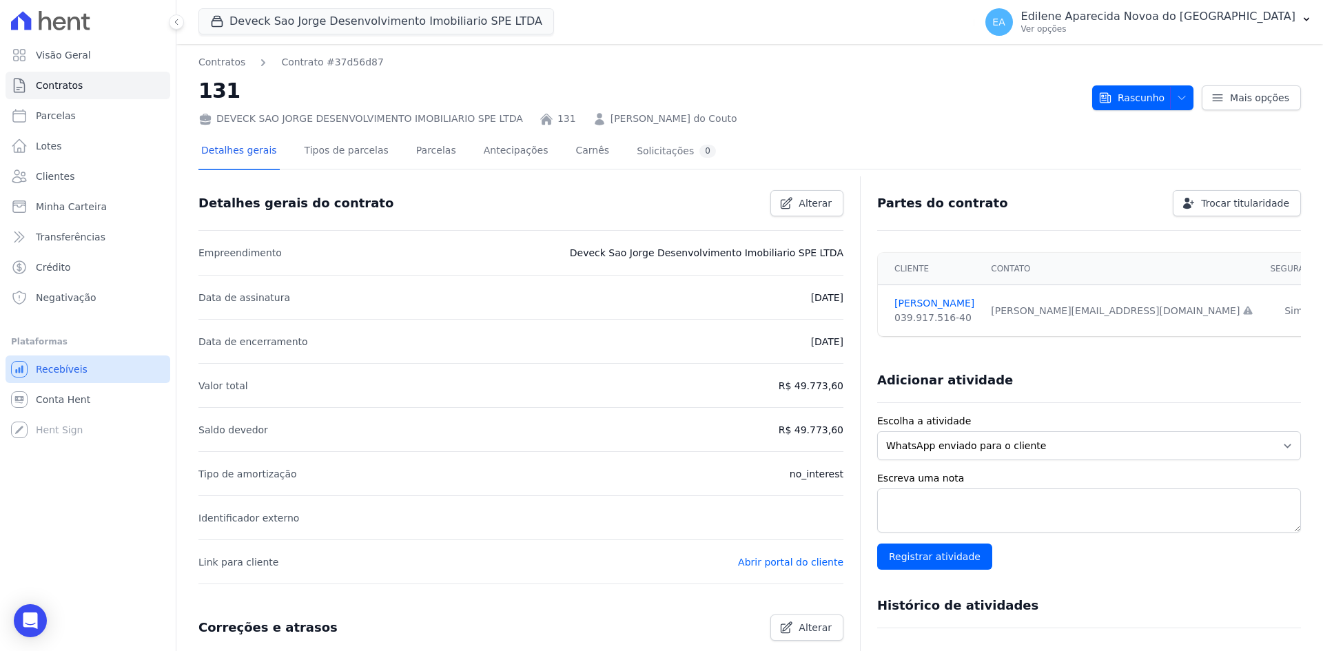
click at [58, 376] on span "Recebíveis" at bounding box center [62, 369] width 52 height 14
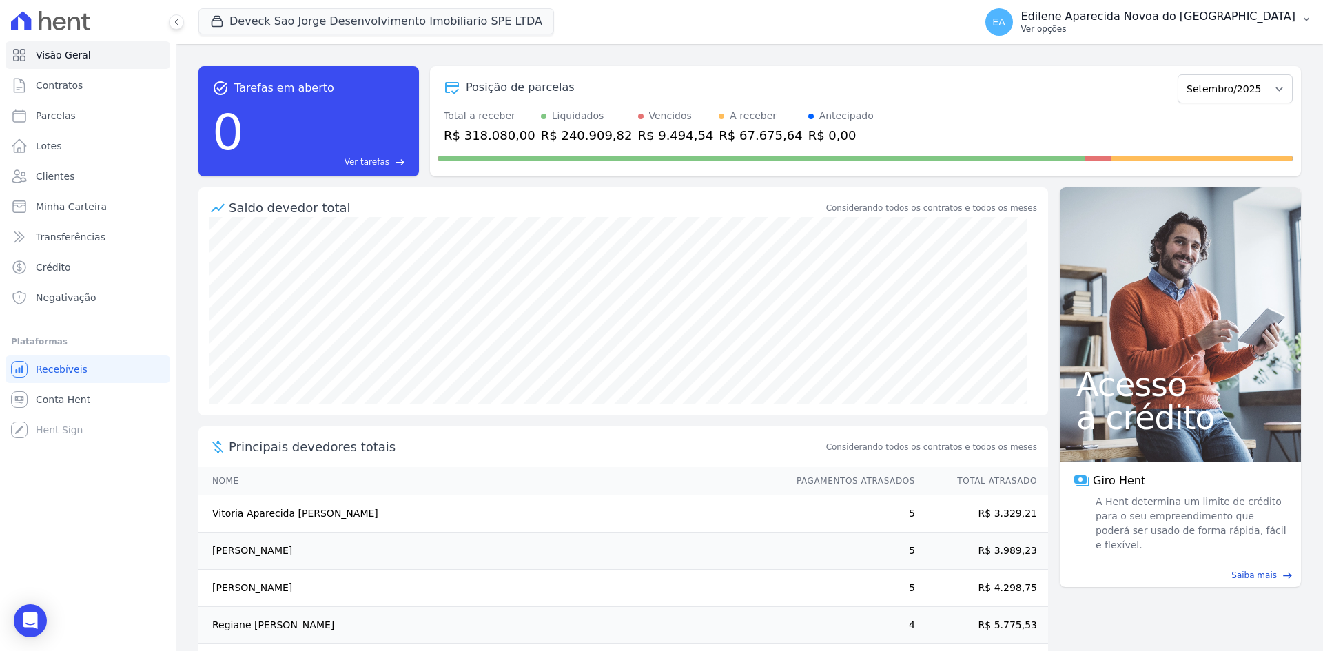
click at [1103, 30] on p "Ver opções" at bounding box center [1158, 28] width 274 height 11
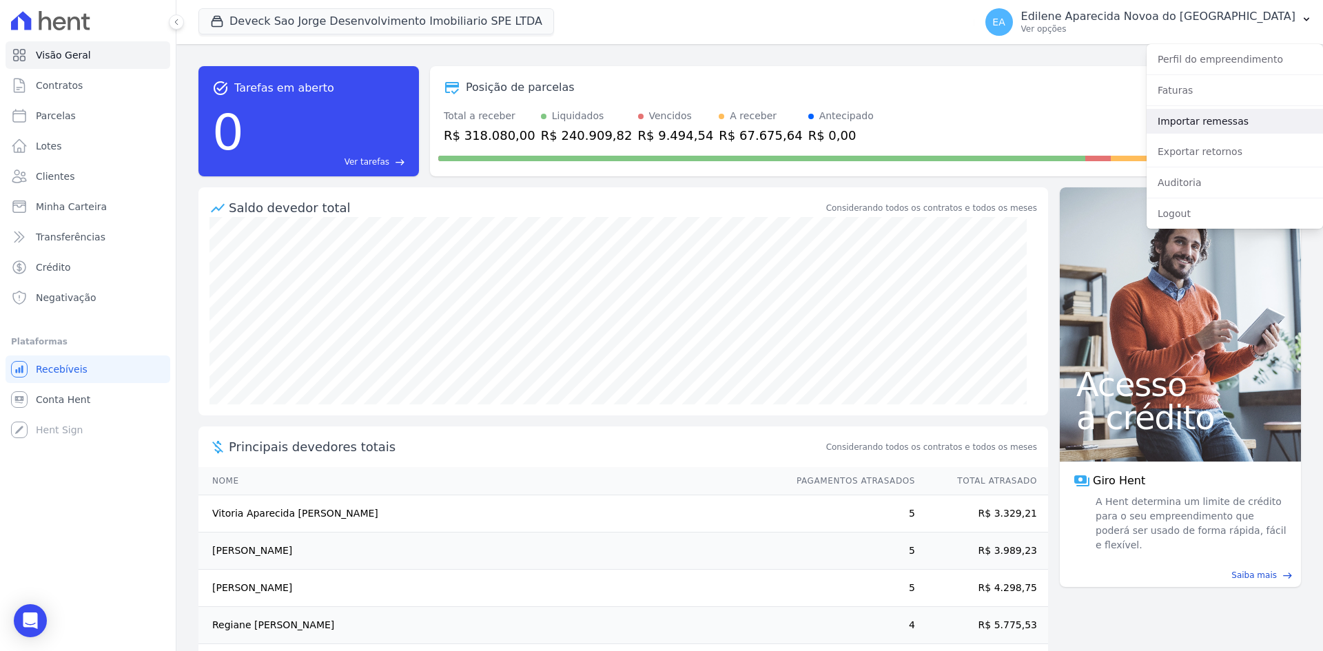
click at [1183, 117] on link "Importar remessas" at bounding box center [1235, 121] width 176 height 25
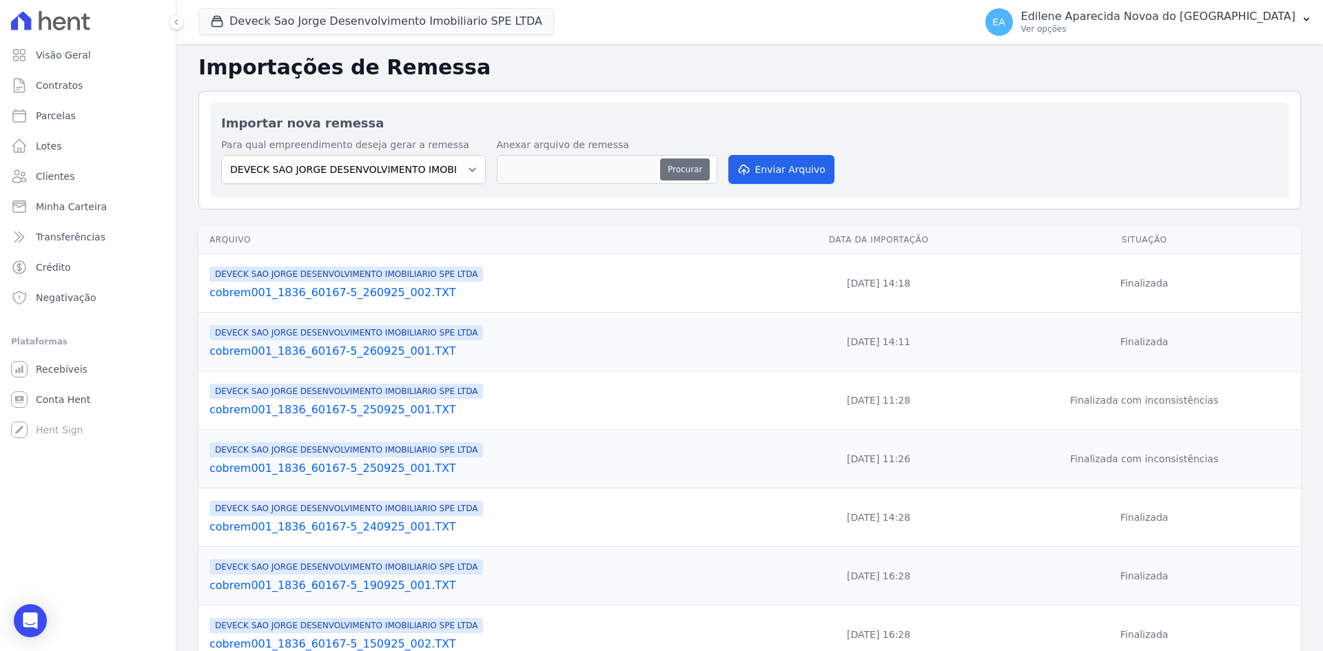
click at [685, 167] on button "Procurar" at bounding box center [685, 170] width 50 height 22
type input "cobrem001_1836_60167-5_290925_001.TXT"
click at [777, 172] on button "Enviar Arquivo" at bounding box center [781, 169] width 106 height 29
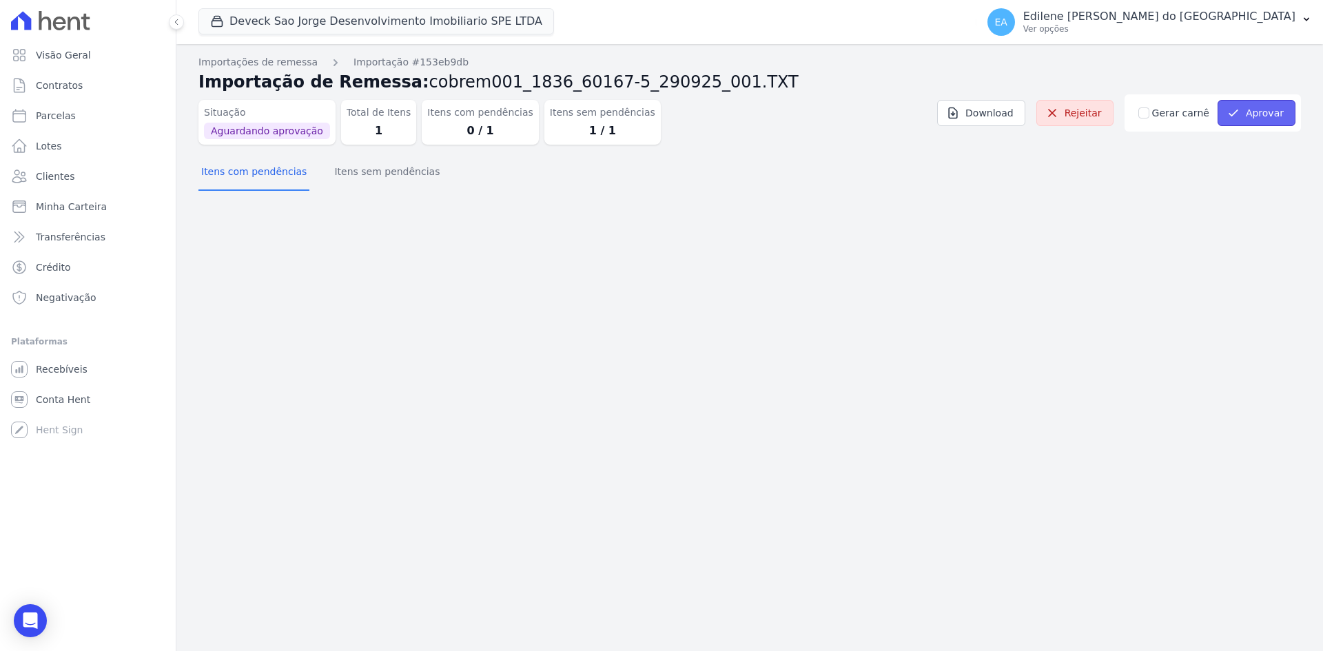
click at [1274, 108] on button "Aprovar" at bounding box center [1257, 113] width 78 height 26
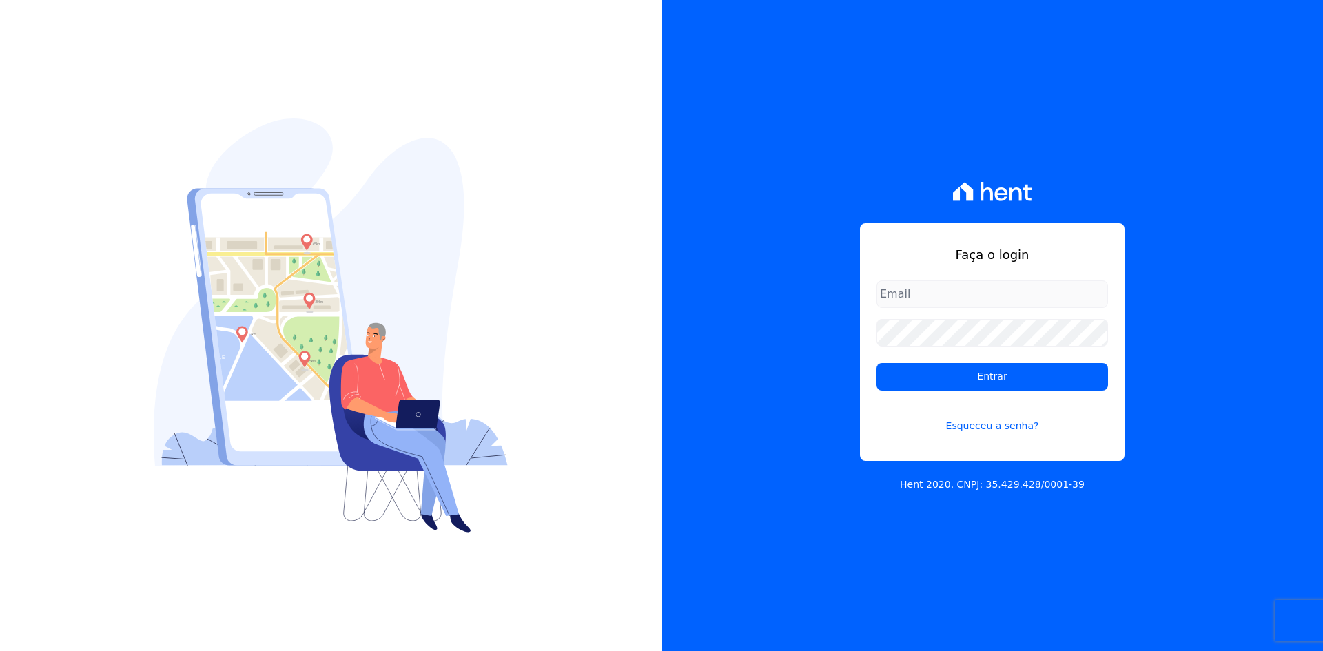
click at [1268, 422] on div "Faça o login Entrar Esqueceu a senha? Hent 2020. CNPJ: 35.429.428/0001-39" at bounding box center [993, 325] width 662 height 651
click at [985, 370] on input "Entrar" at bounding box center [993, 377] width 232 height 28
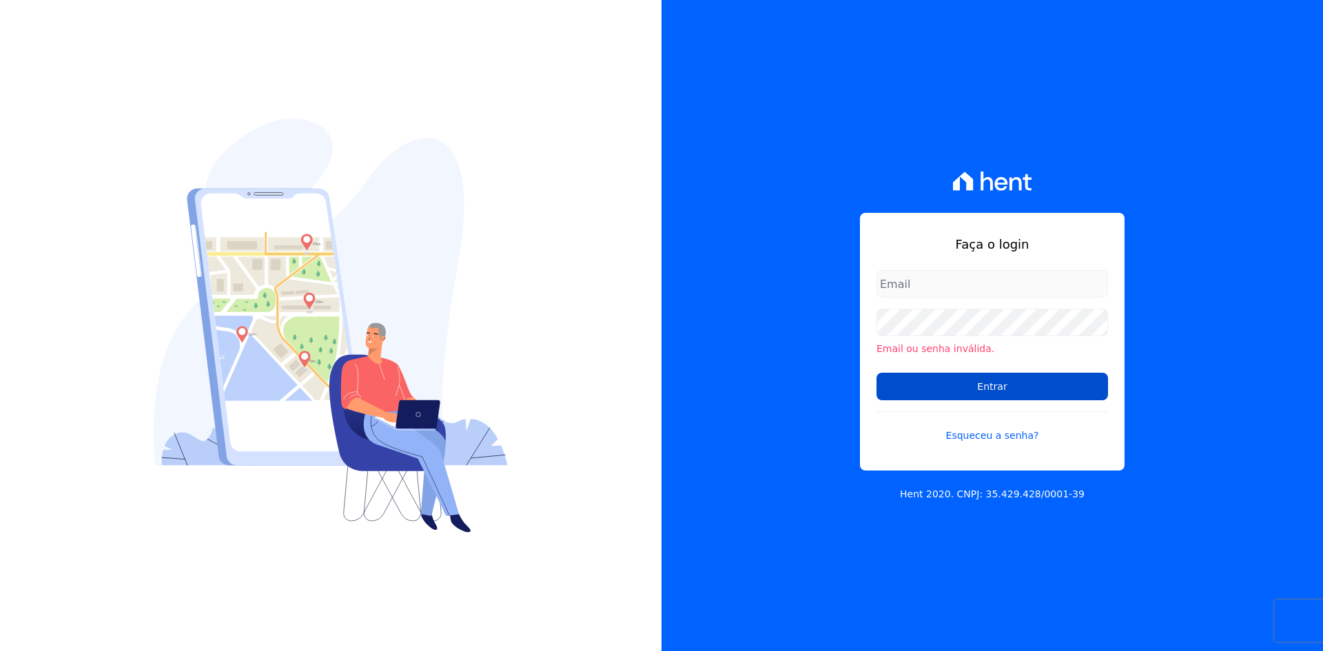
type input "[EMAIL_ADDRESS][DOMAIN_NAME]"
click at [1019, 393] on input "Entrar" at bounding box center [993, 387] width 232 height 28
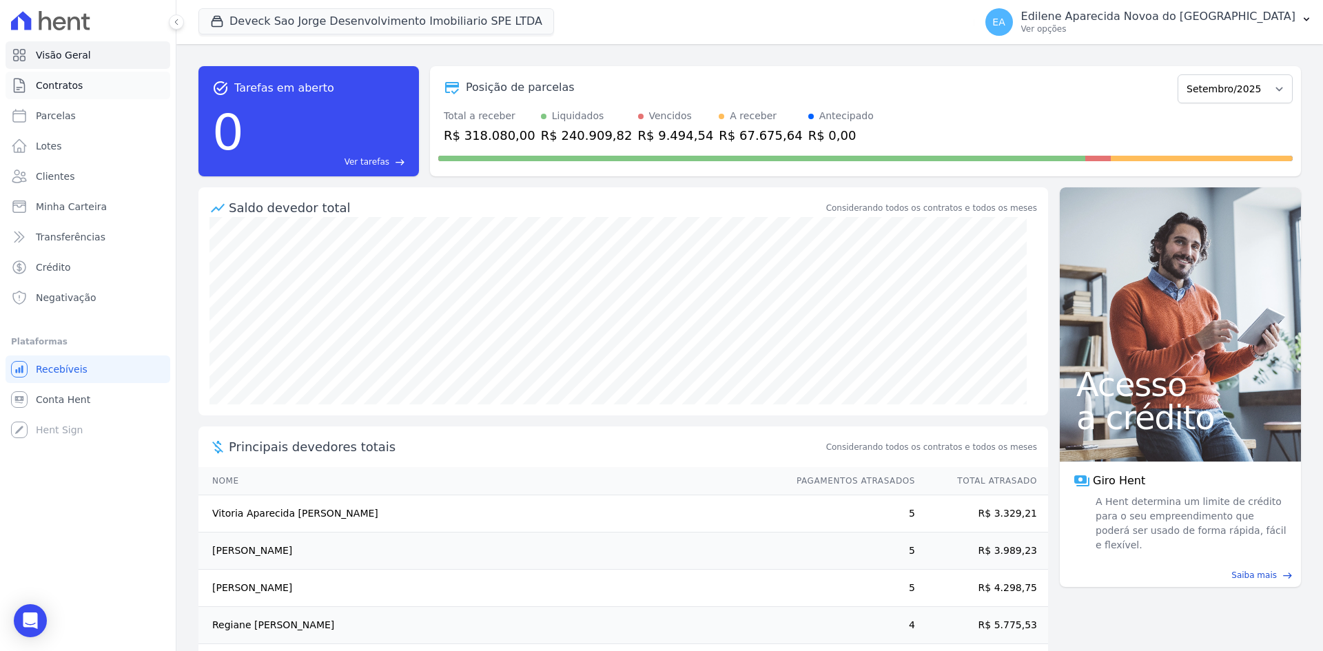
click at [74, 87] on span "Contratos" at bounding box center [59, 86] width 47 height 14
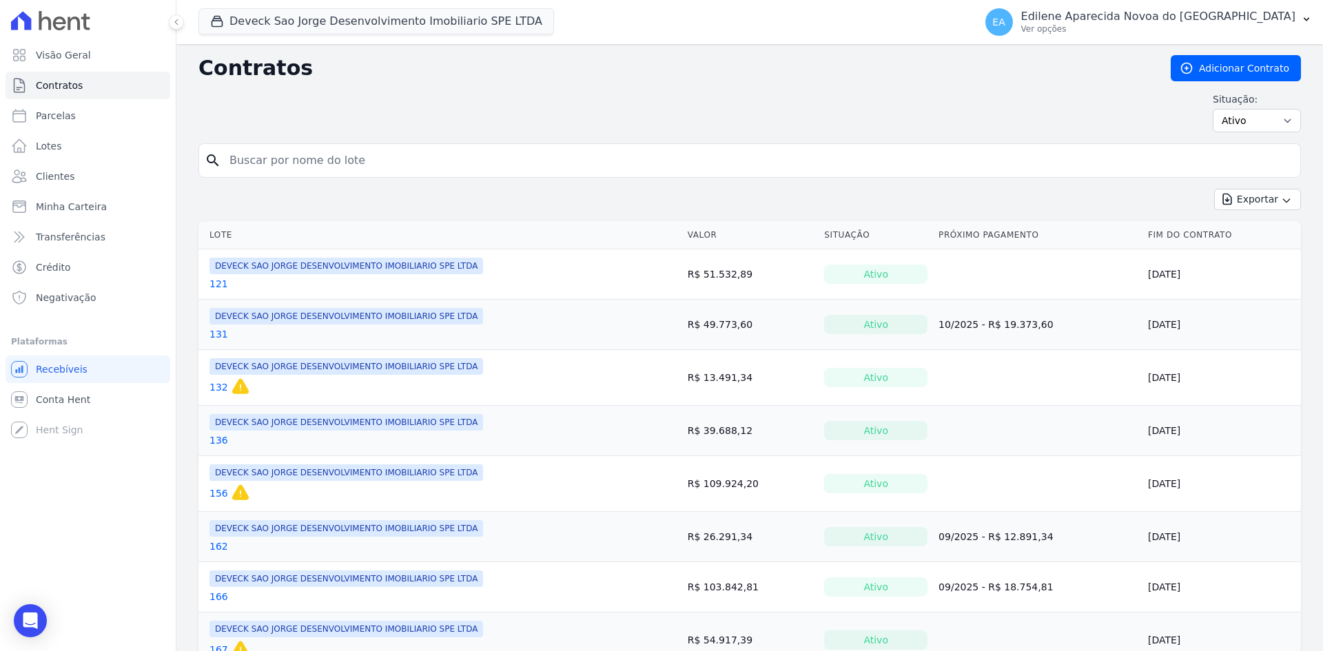
click at [347, 155] on input "search" at bounding box center [758, 161] width 1074 height 28
type input "131"
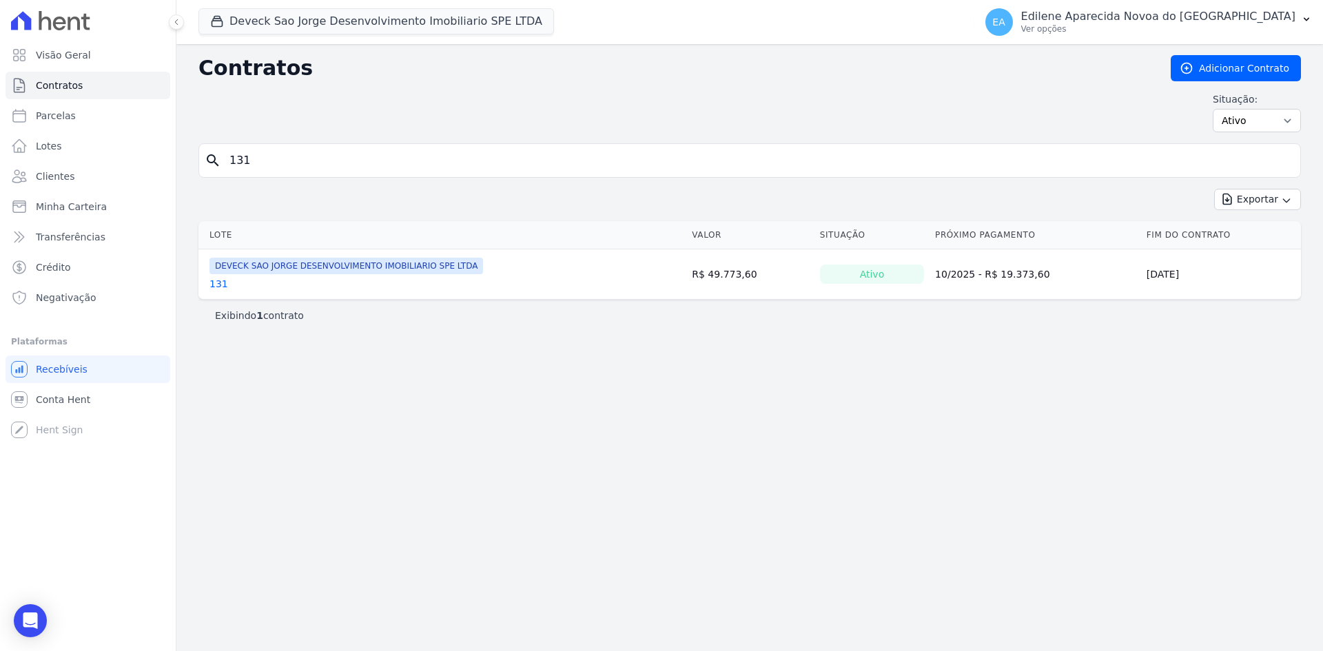
click at [211, 283] on link "131" at bounding box center [218, 284] width 19 height 14
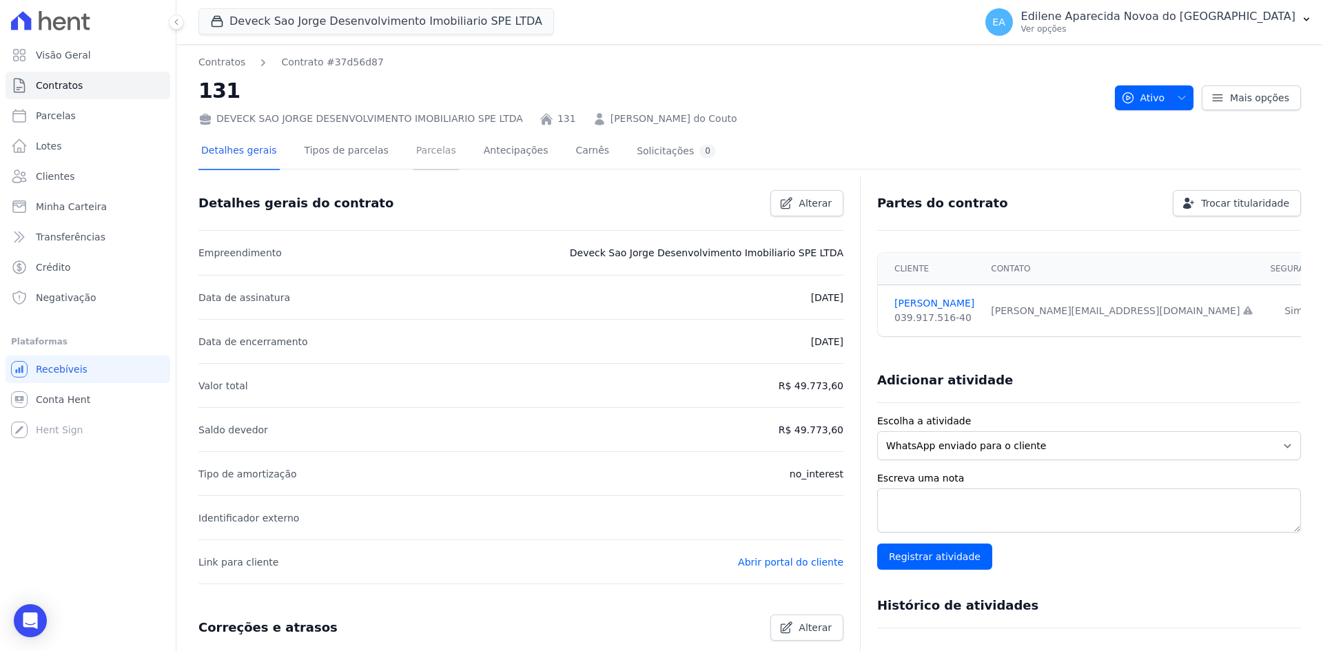
click at [420, 147] on link "Parcelas" at bounding box center [435, 152] width 45 height 37
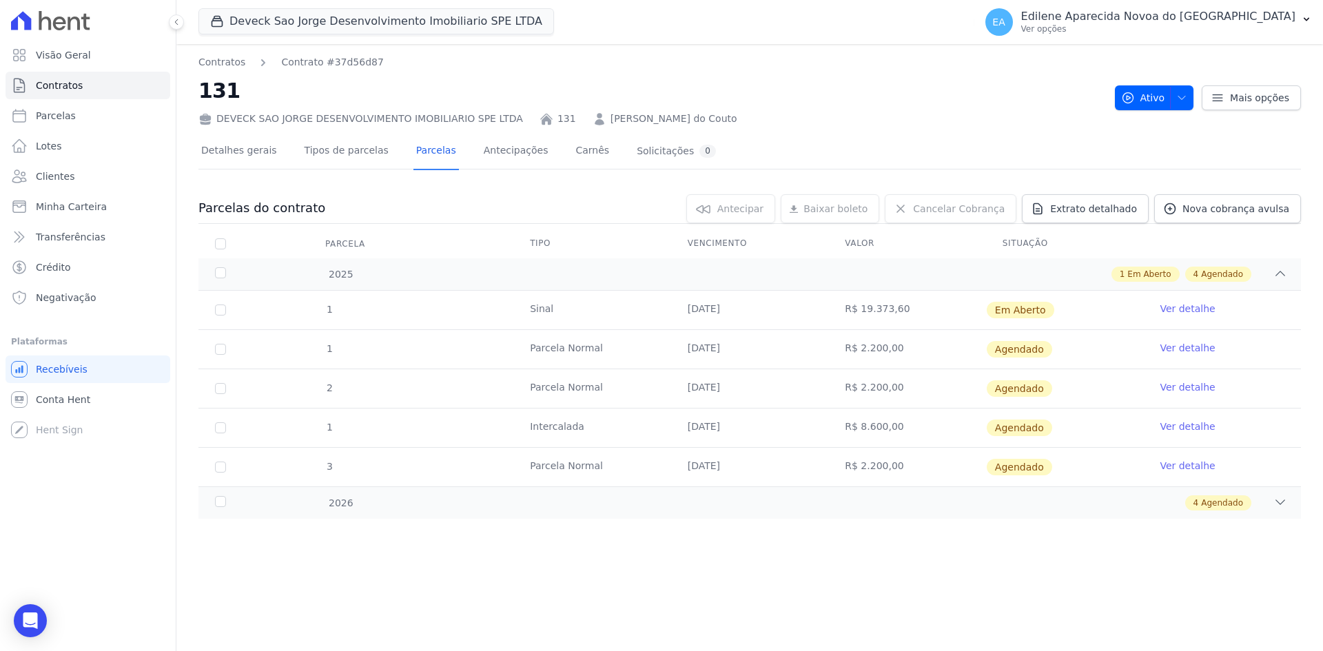
click at [1201, 309] on link "Ver detalhe" at bounding box center [1187, 309] width 55 height 14
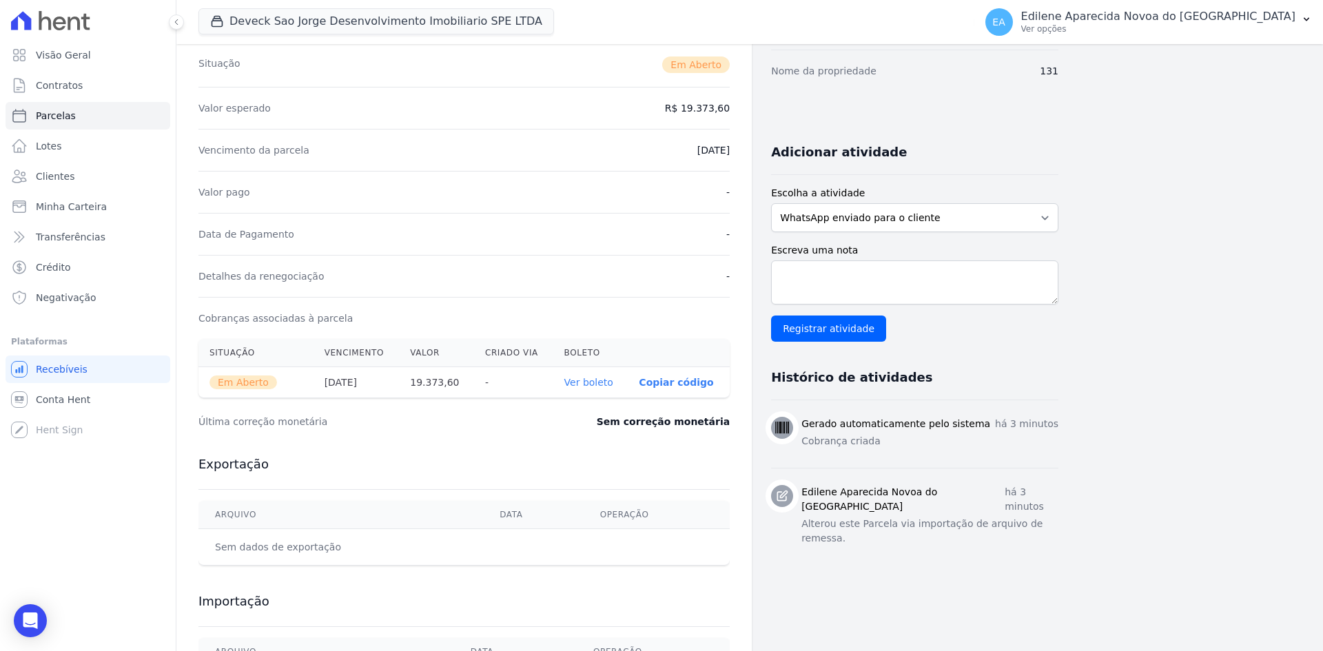
scroll to position [207, 0]
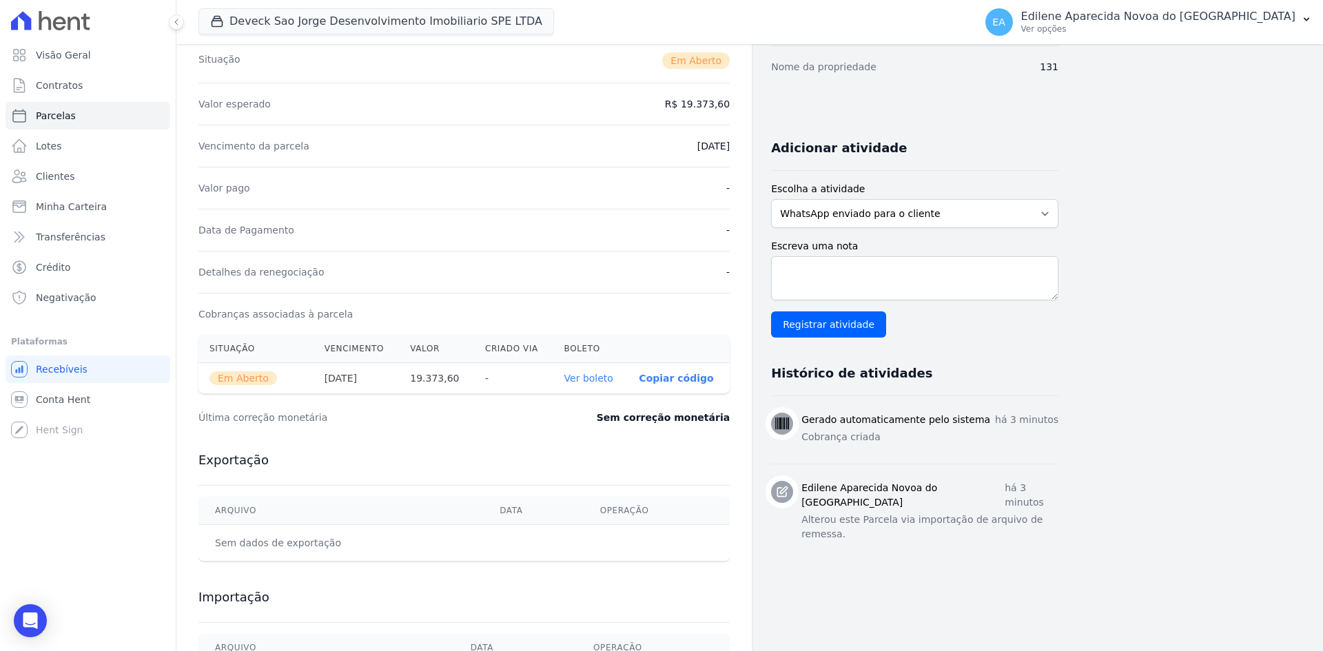
click at [591, 379] on link "Ver boleto" at bounding box center [588, 378] width 49 height 11
